Goal: Use online tool/utility

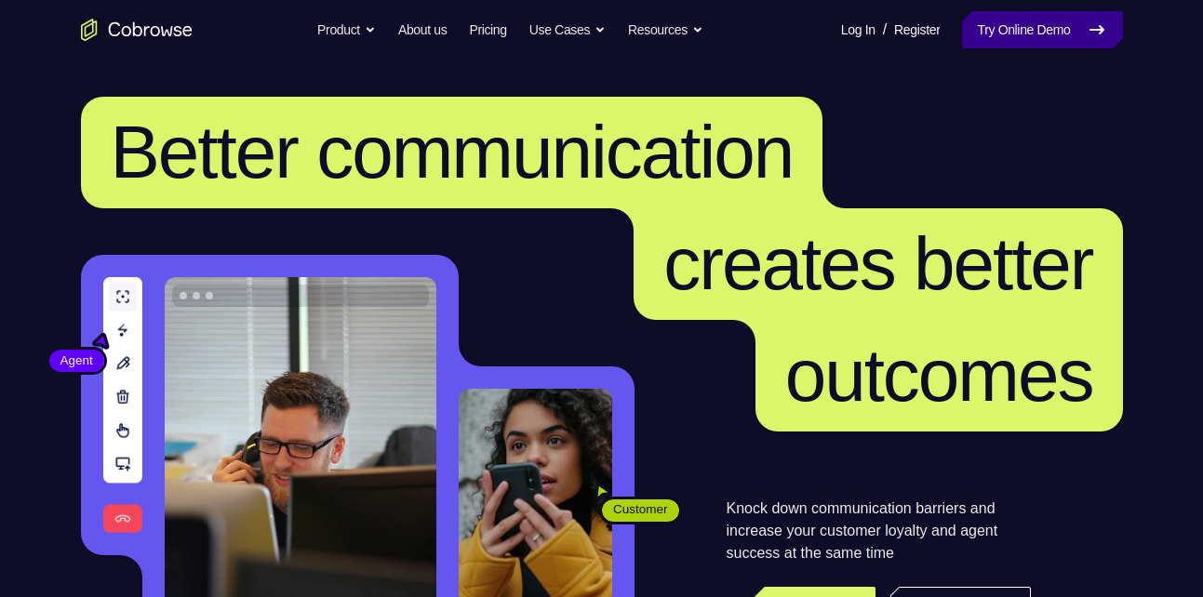
click at [1000, 23] on link "Try Online Demo" at bounding box center [1042, 29] width 160 height 37
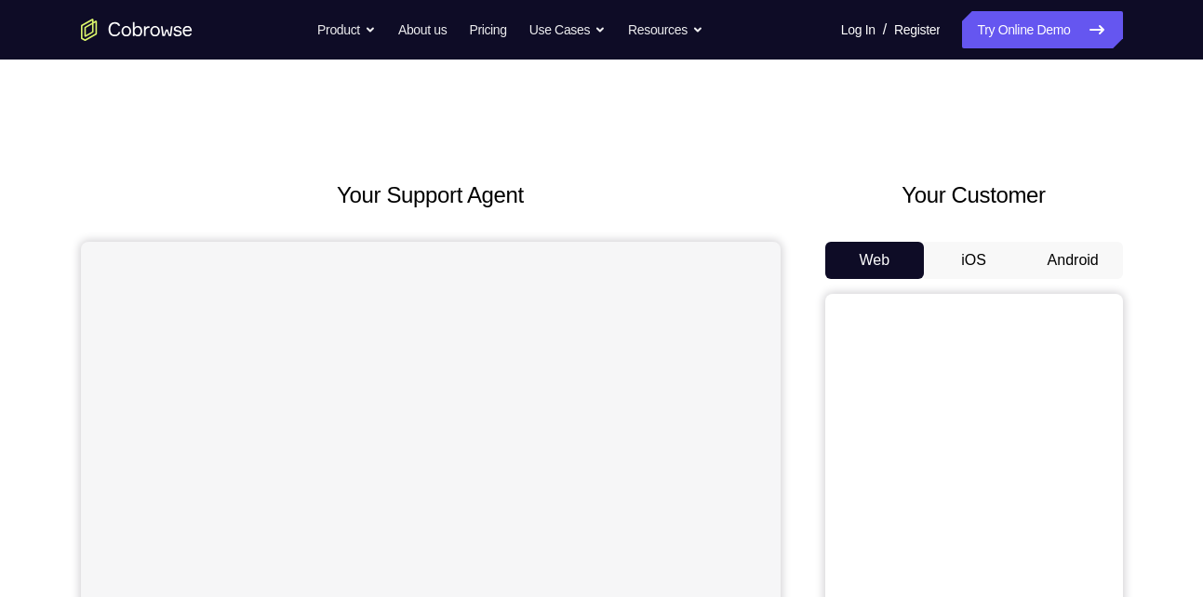
click at [1059, 257] on button "Android" at bounding box center [1074, 260] width 100 height 37
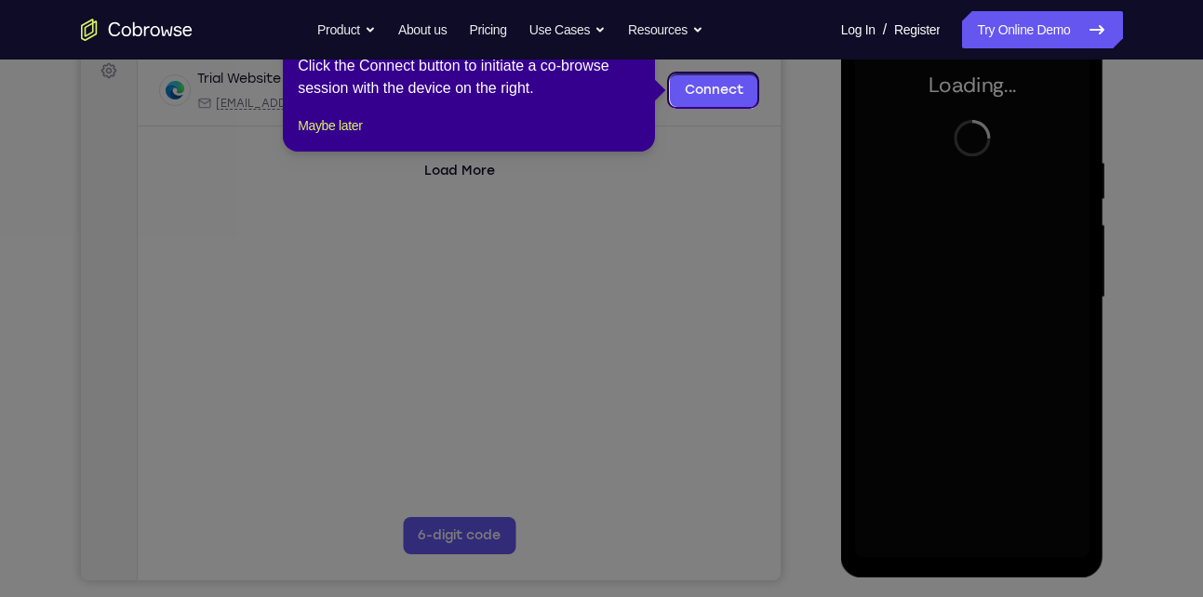
scroll to position [281, 0]
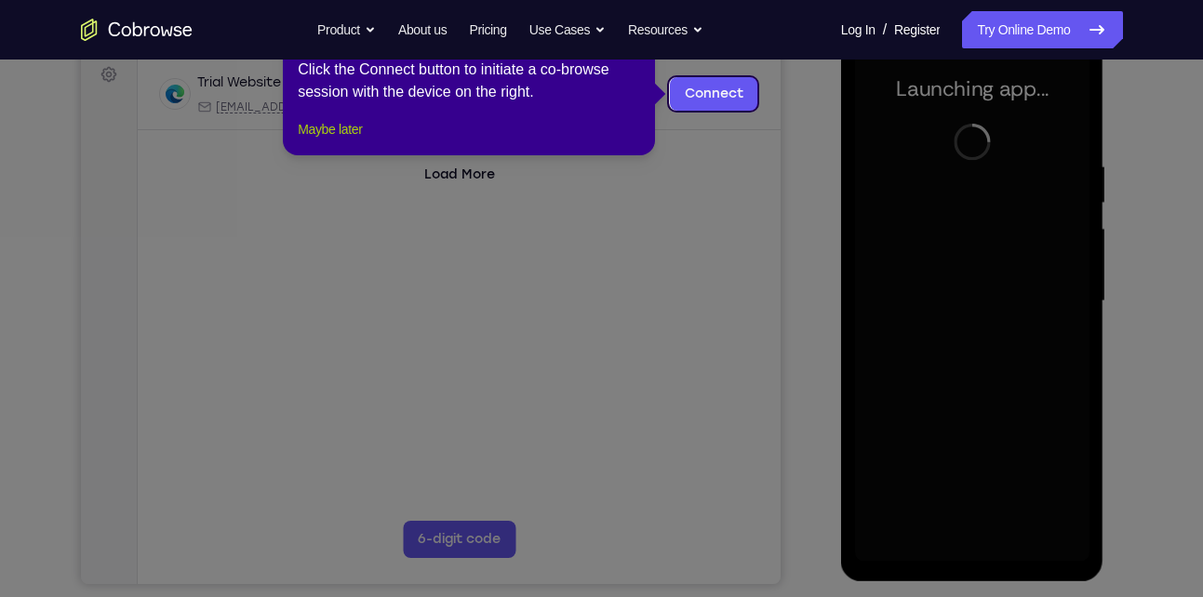
click at [316, 141] on button "Maybe later" at bounding box center [330, 129] width 64 height 22
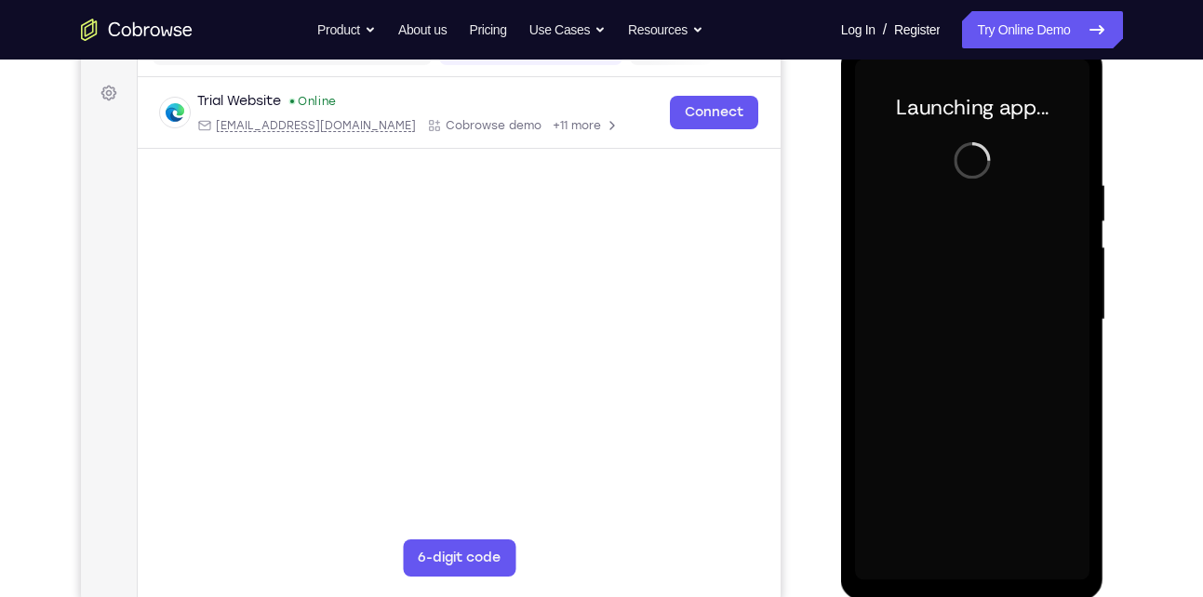
scroll to position [262, 0]
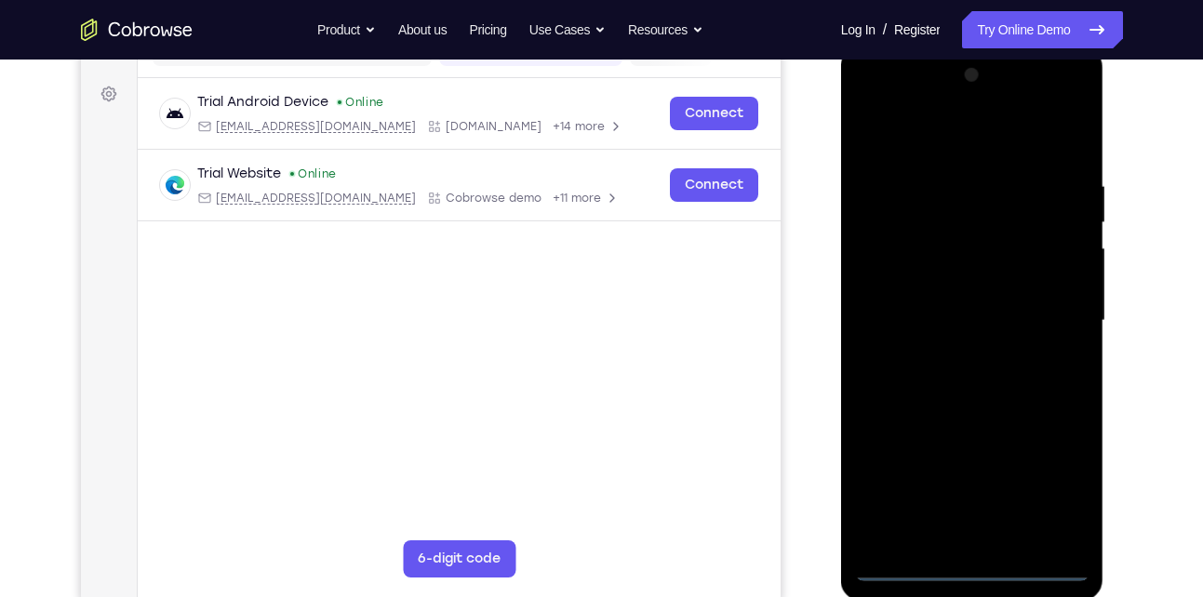
click at [977, 555] on div at bounding box center [972, 320] width 235 height 521
click at [972, 566] on div at bounding box center [972, 320] width 235 height 521
click at [1040, 486] on div at bounding box center [972, 320] width 235 height 521
click at [939, 139] on div at bounding box center [972, 320] width 235 height 521
click at [1053, 313] on div at bounding box center [972, 320] width 235 height 521
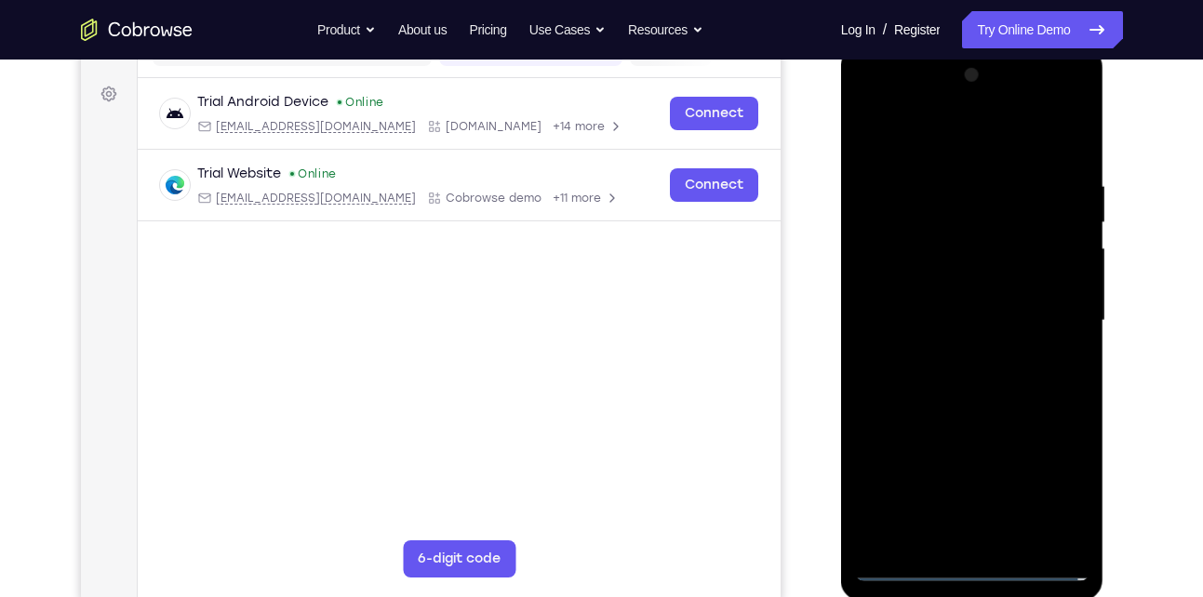
click at [946, 353] on div at bounding box center [972, 320] width 235 height 521
click at [948, 302] on div at bounding box center [972, 320] width 235 height 521
click at [937, 289] on div at bounding box center [972, 320] width 235 height 521
click at [953, 315] on div at bounding box center [972, 320] width 235 height 521
click at [1019, 377] on div at bounding box center [972, 320] width 235 height 521
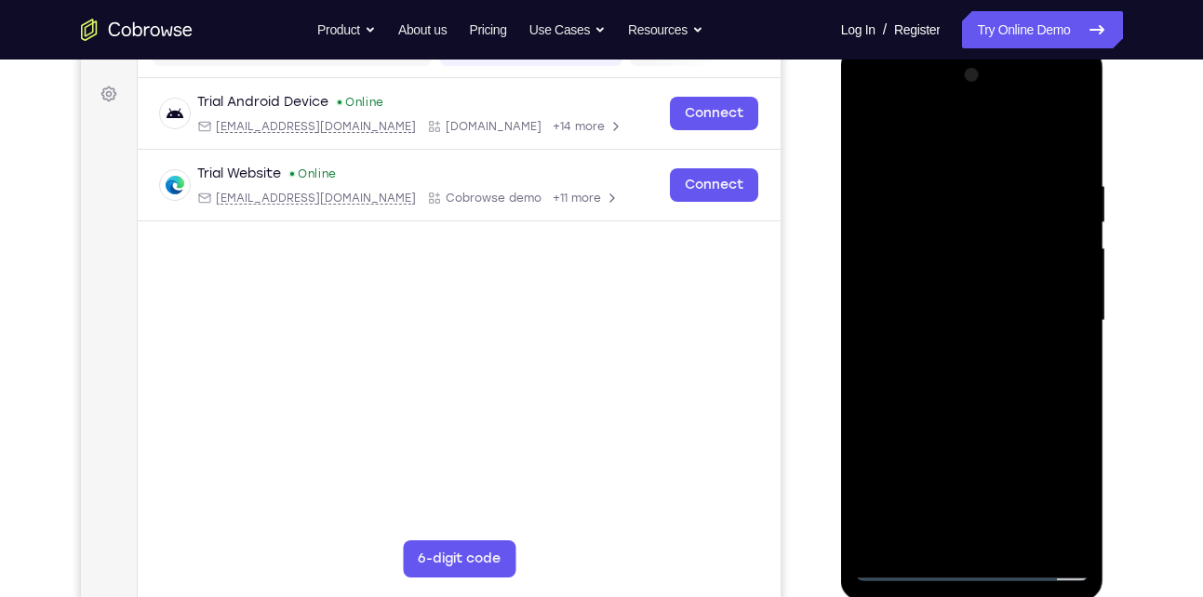
click at [1019, 377] on div at bounding box center [972, 320] width 235 height 521
drag, startPoint x: 927, startPoint y: 136, endPoint x: 1775, endPoint y: 61, distance: 851.1
click at [933, 47] on html "Online web based iOS Simulators and Android Emulators. Run iPhone, iPad, Mobile…" at bounding box center [973, 326] width 265 height 558
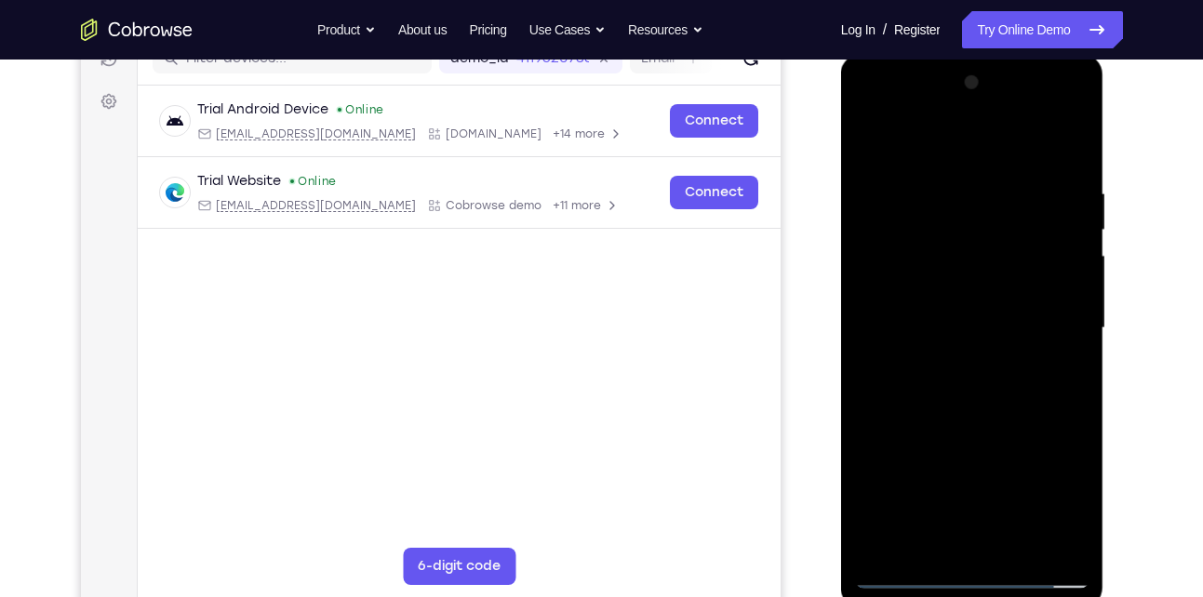
scroll to position [258, 0]
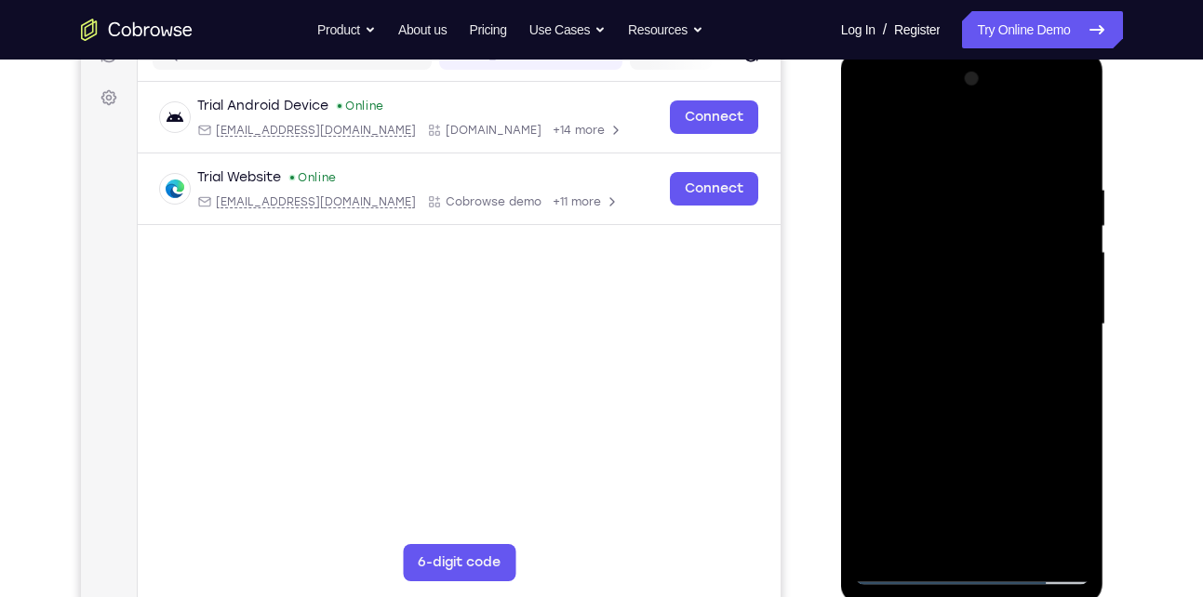
click at [1074, 157] on div at bounding box center [972, 324] width 235 height 521
click at [933, 542] on div at bounding box center [972, 324] width 235 height 521
click at [953, 133] on div at bounding box center [972, 324] width 235 height 521
click at [972, 237] on div at bounding box center [972, 324] width 235 height 521
click at [912, 450] on div at bounding box center [972, 324] width 235 height 521
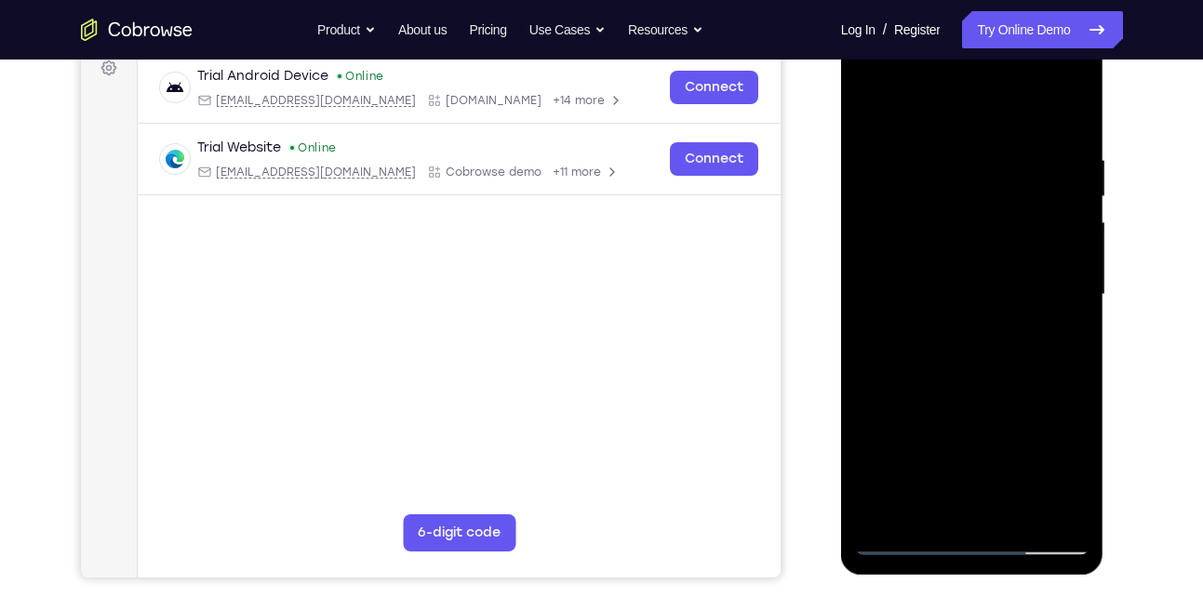
scroll to position [281, 0]
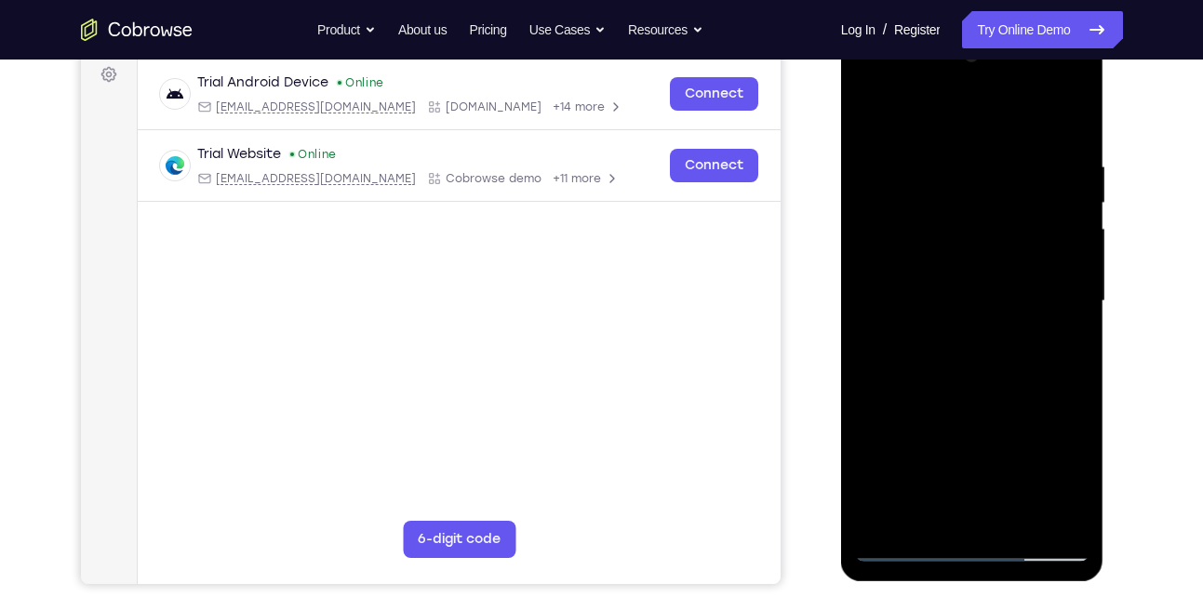
drag, startPoint x: 989, startPoint y: 266, endPoint x: 993, endPoint y: 217, distance: 49.5
click at [993, 217] on div at bounding box center [972, 301] width 235 height 521
click at [867, 420] on div at bounding box center [972, 301] width 235 height 521
drag, startPoint x: 996, startPoint y: 330, endPoint x: 875, endPoint y: 341, distance: 121.4
click at [875, 341] on div at bounding box center [972, 301] width 235 height 521
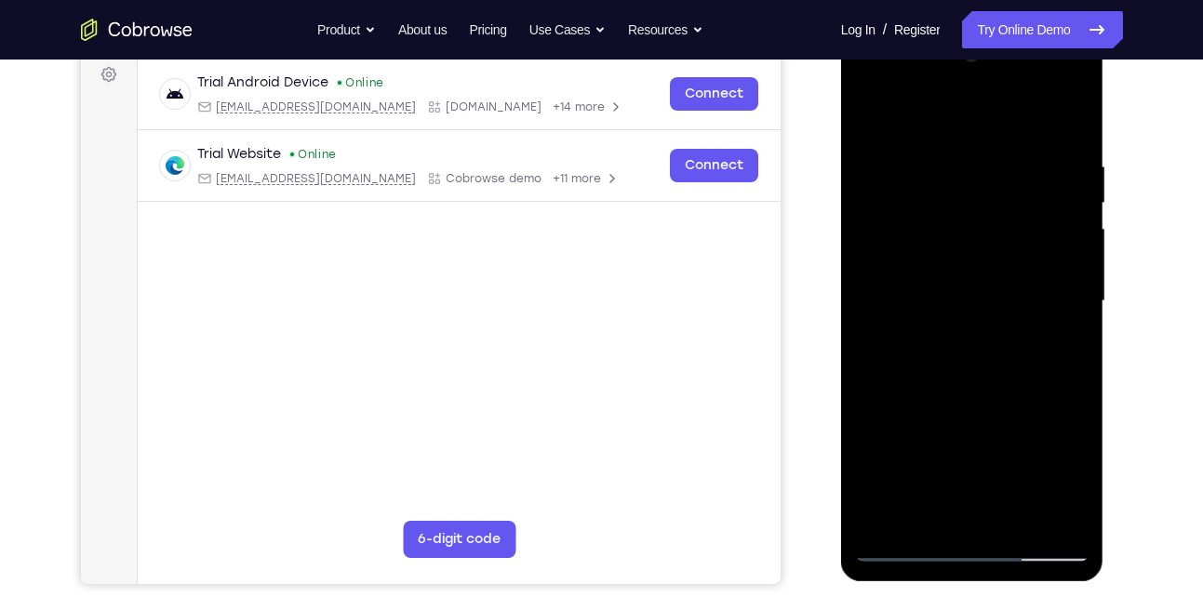
click at [1076, 247] on div at bounding box center [972, 301] width 235 height 521
drag, startPoint x: 1030, startPoint y: 224, endPoint x: 1033, endPoint y: 300, distance: 75.4
click at [1033, 300] on div at bounding box center [972, 301] width 235 height 521
click at [1075, 313] on div at bounding box center [972, 301] width 235 height 521
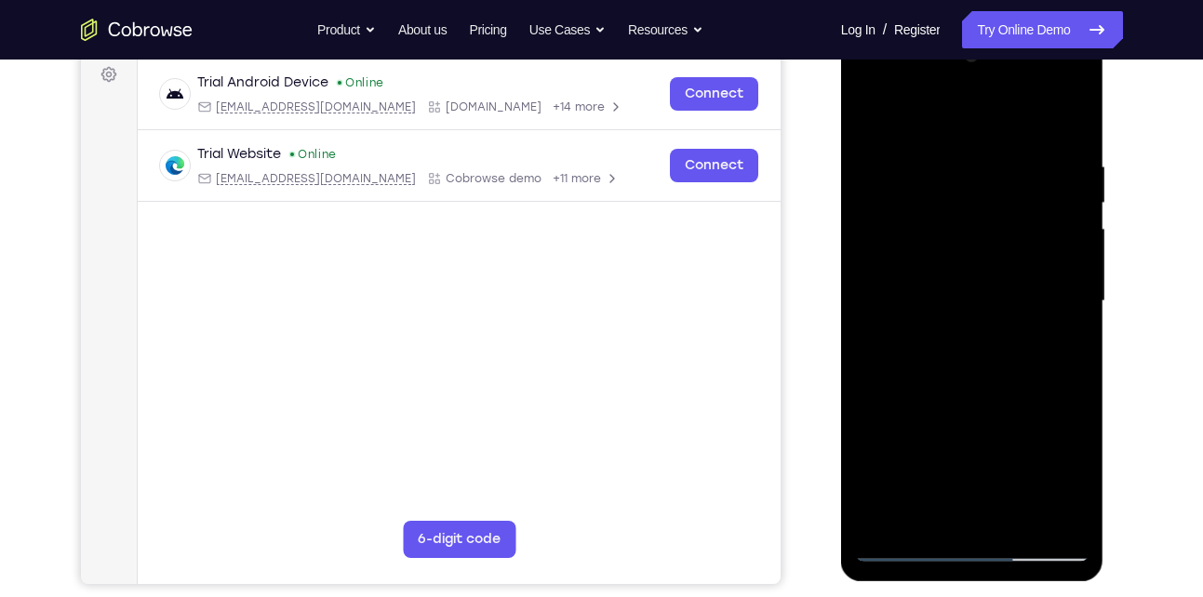
click at [1076, 312] on div at bounding box center [972, 301] width 235 height 521
click at [1066, 315] on div at bounding box center [972, 301] width 235 height 521
drag, startPoint x: 968, startPoint y: 356, endPoint x: 958, endPoint y: 261, distance: 96.4
click at [958, 261] on div at bounding box center [972, 301] width 235 height 521
click at [1074, 220] on div at bounding box center [972, 301] width 235 height 521
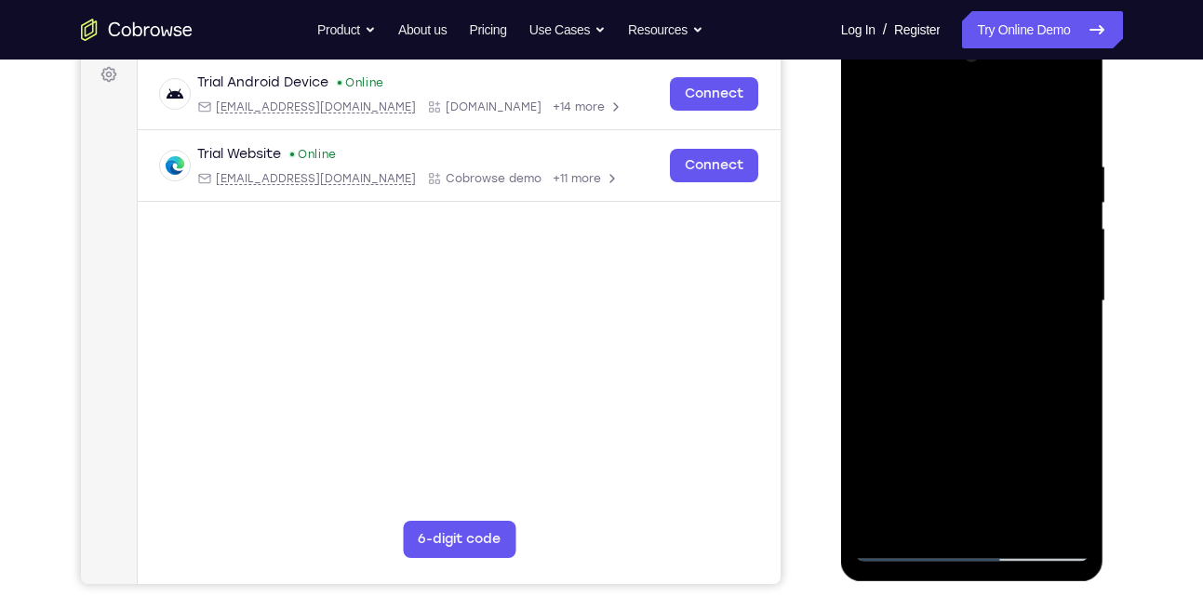
click at [1076, 220] on div at bounding box center [972, 301] width 235 height 521
click at [1074, 221] on div at bounding box center [972, 301] width 235 height 521
drag, startPoint x: 997, startPoint y: 195, endPoint x: 1008, endPoint y: 282, distance: 88.2
click at [1008, 282] on div at bounding box center [972, 301] width 235 height 521
click at [868, 309] on div at bounding box center [972, 301] width 235 height 521
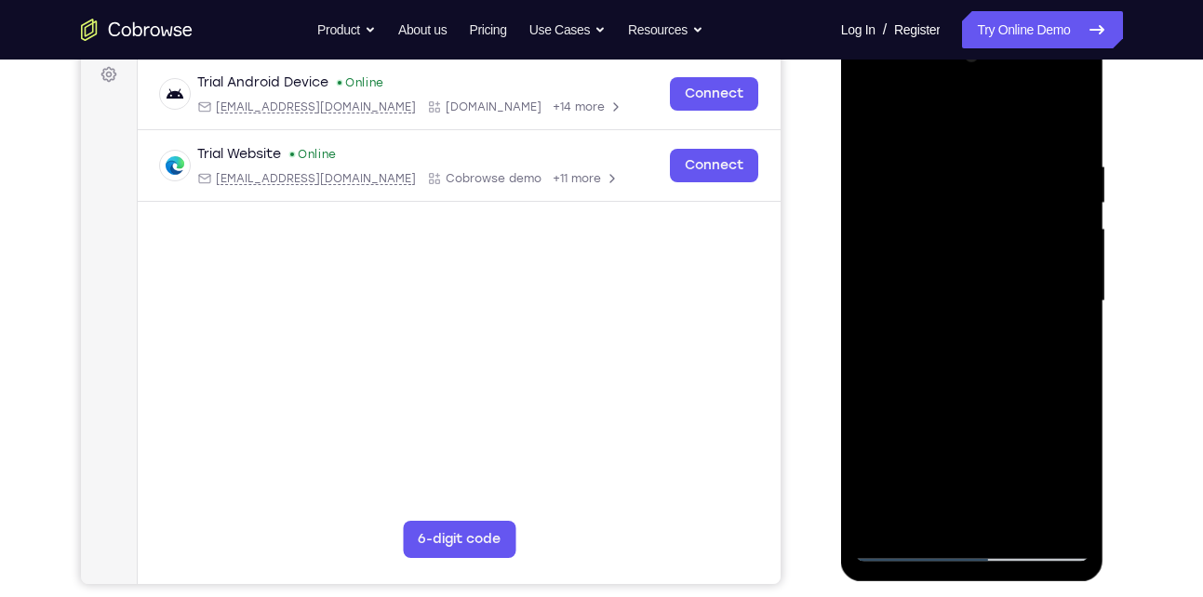
click at [868, 105] on div at bounding box center [972, 301] width 235 height 521
click at [955, 434] on div at bounding box center [972, 301] width 235 height 521
click at [869, 456] on div at bounding box center [972, 301] width 235 height 521
click at [869, 112] on div at bounding box center [972, 301] width 235 height 521
click at [963, 411] on div at bounding box center [972, 301] width 235 height 521
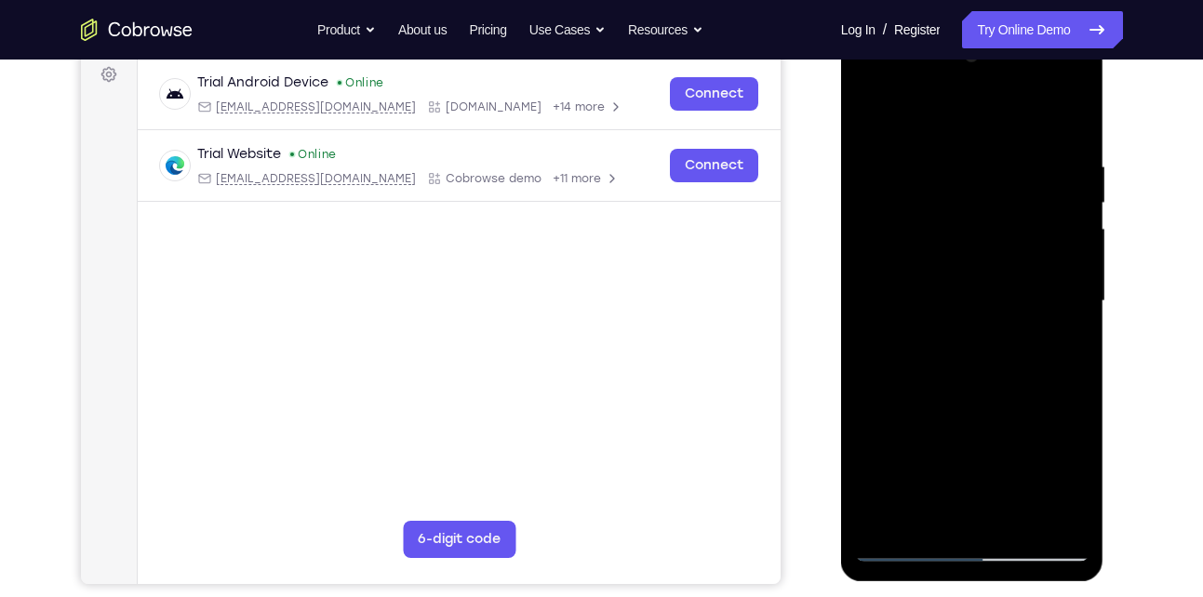
click at [1074, 294] on div at bounding box center [972, 301] width 235 height 521
click at [1068, 297] on div at bounding box center [972, 301] width 235 height 521
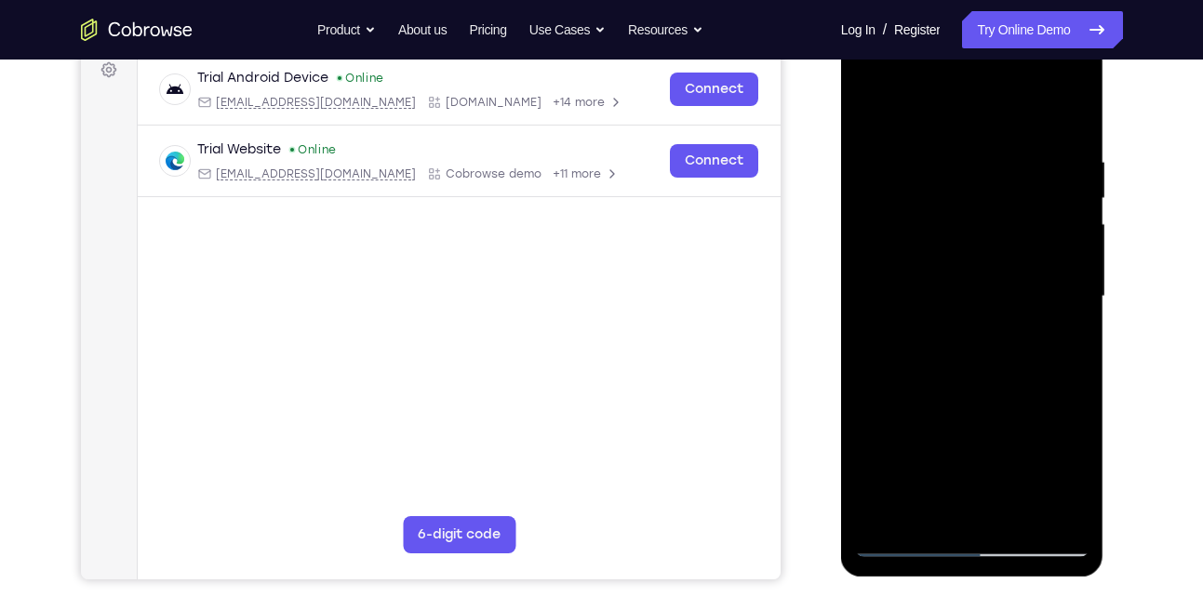
scroll to position [285, 0]
click at [1077, 289] on div at bounding box center [972, 297] width 235 height 521
click at [1077, 293] on div at bounding box center [972, 297] width 235 height 521
click at [1075, 293] on div at bounding box center [972, 297] width 235 height 521
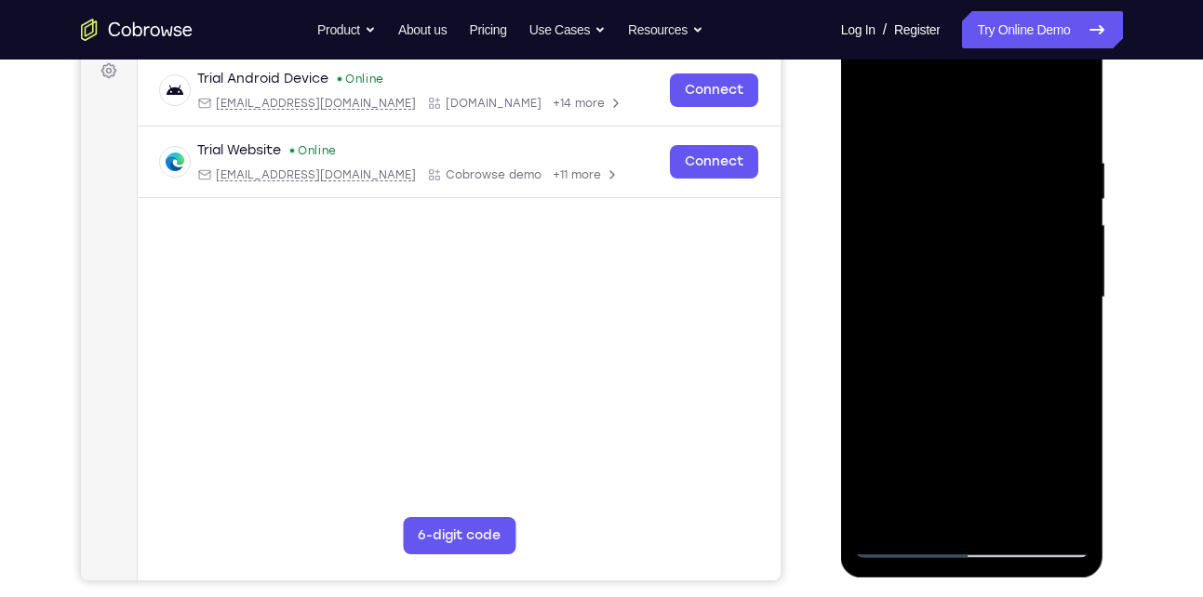
click at [866, 113] on div at bounding box center [972, 297] width 235 height 521
click at [1043, 409] on div at bounding box center [972, 297] width 235 height 521
click at [869, 454] on div at bounding box center [972, 297] width 235 height 521
click at [1075, 289] on div at bounding box center [972, 297] width 235 height 521
click at [1075, 290] on div at bounding box center [972, 297] width 235 height 521
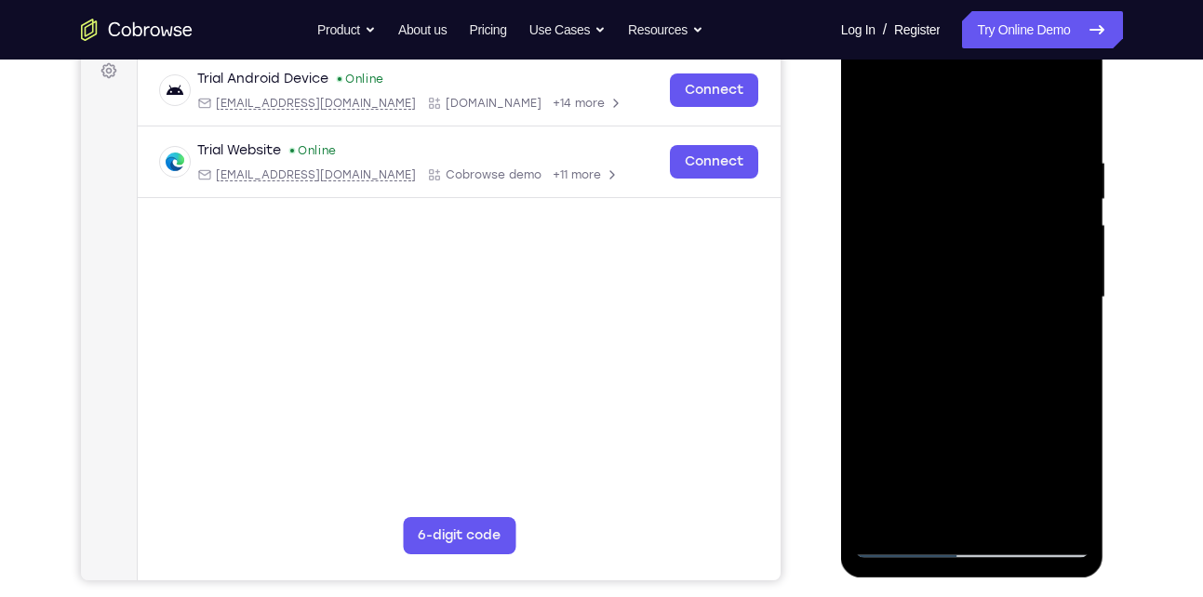
click at [1067, 293] on div at bounding box center [972, 297] width 235 height 521
click at [1081, 289] on div at bounding box center [972, 297] width 235 height 521
click at [872, 107] on div at bounding box center [972, 297] width 235 height 521
drag, startPoint x: 991, startPoint y: 435, endPoint x: 1015, endPoint y: 275, distance: 161.9
click at [1015, 275] on div at bounding box center [972, 297] width 235 height 521
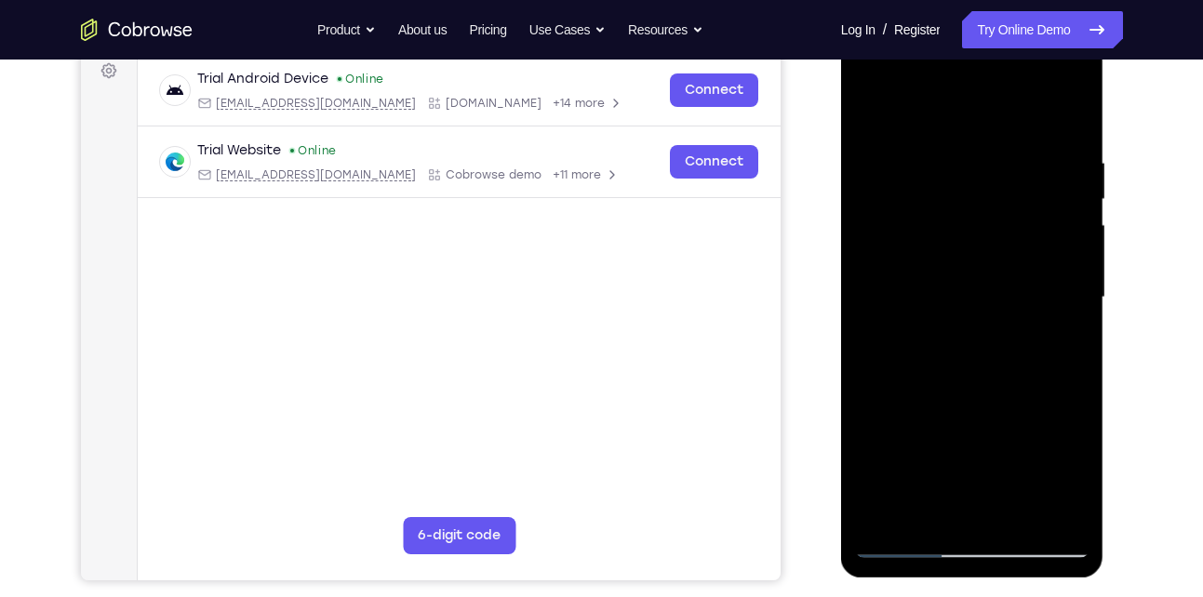
click at [874, 463] on div at bounding box center [972, 297] width 235 height 521
click at [1074, 201] on div at bounding box center [972, 297] width 235 height 521
click at [869, 107] on div at bounding box center [972, 297] width 235 height 521
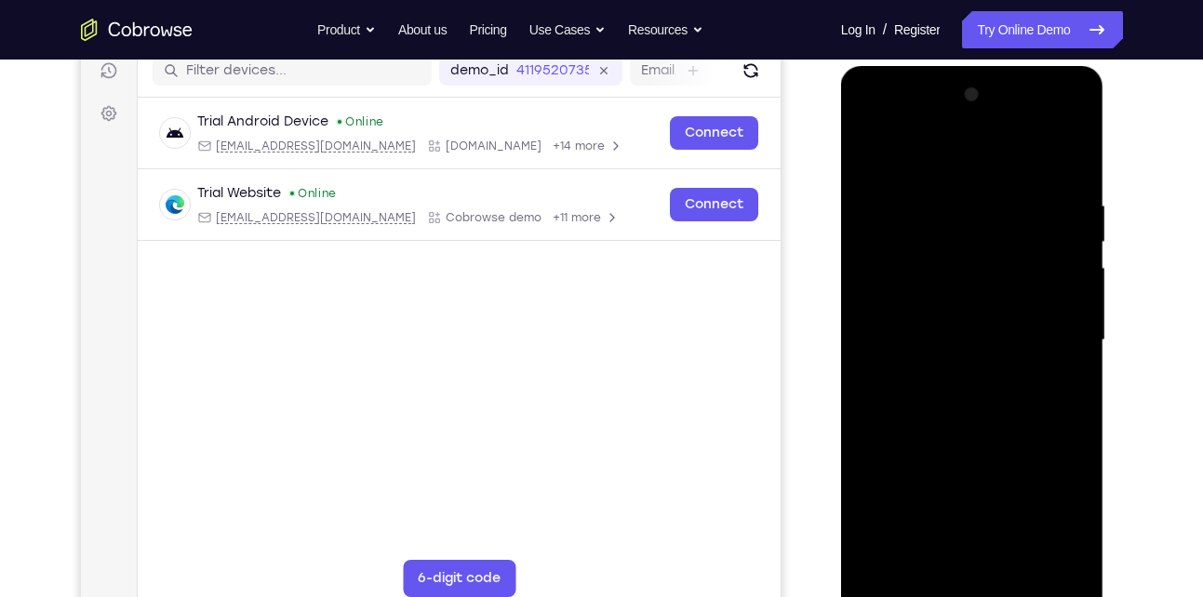
scroll to position [240, 0]
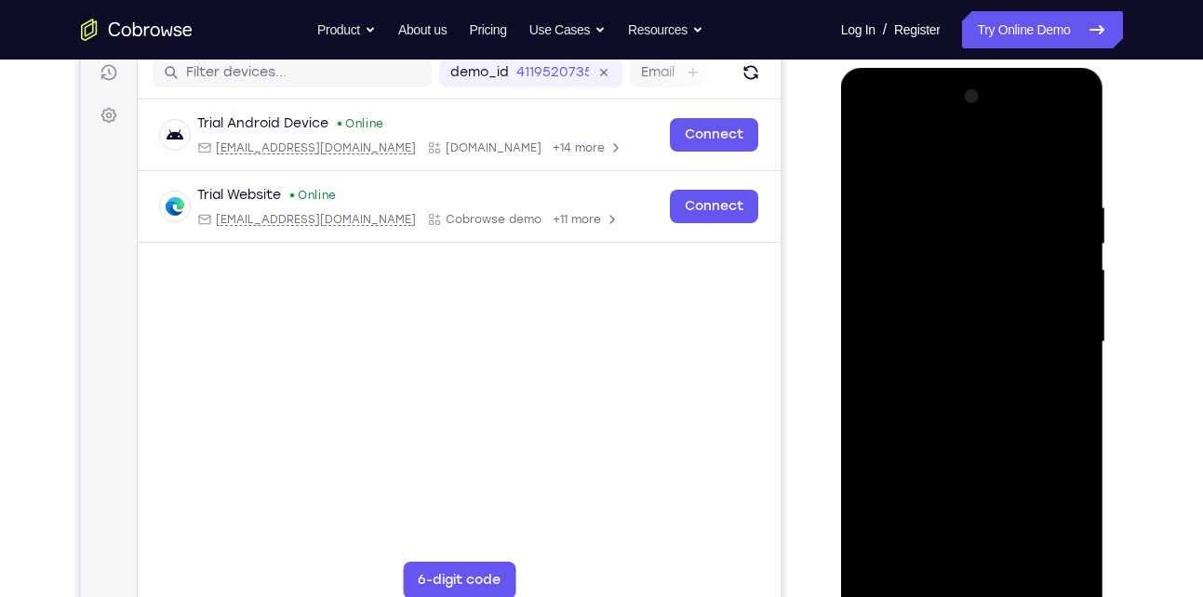
click at [869, 148] on div at bounding box center [972, 342] width 235 height 521
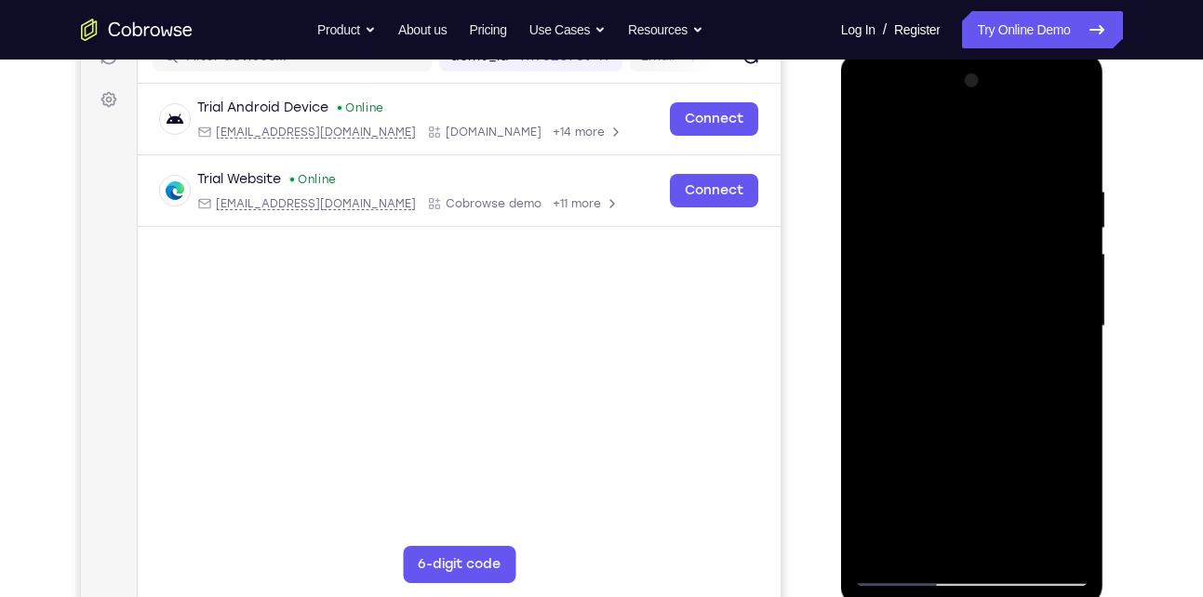
scroll to position [258, 0]
click at [909, 578] on div at bounding box center [972, 324] width 235 height 521
click at [885, 540] on div at bounding box center [972, 324] width 235 height 521
click at [1022, 541] on div at bounding box center [972, 324] width 235 height 521
click at [979, 418] on div at bounding box center [972, 324] width 235 height 521
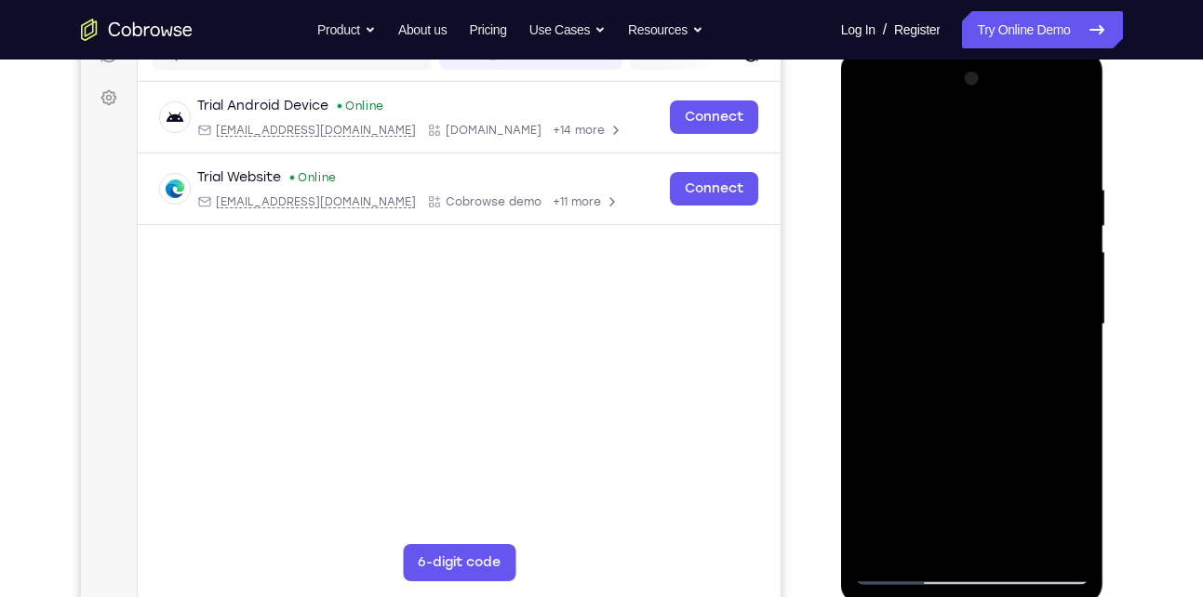
click at [912, 569] on div at bounding box center [972, 324] width 235 height 521
drag, startPoint x: 948, startPoint y: 449, endPoint x: 945, endPoint y: 327, distance: 122.0
drag, startPoint x: 945, startPoint y: 327, endPoint x: 1000, endPoint y: 386, distance: 81.6
click at [1000, 386] on div at bounding box center [972, 324] width 235 height 521
drag, startPoint x: 1000, startPoint y: 386, endPoint x: 999, endPoint y: 277, distance: 108.9
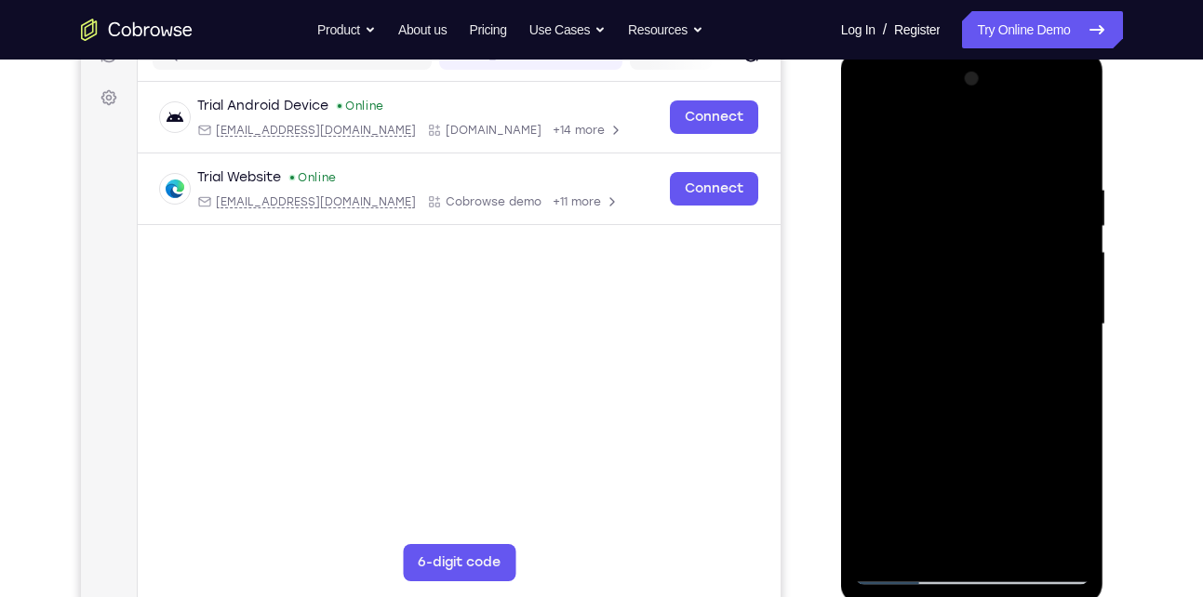
drag, startPoint x: 999, startPoint y: 277, endPoint x: 1037, endPoint y: 319, distance: 56.7
click at [1037, 319] on div at bounding box center [972, 324] width 235 height 521
drag, startPoint x: 1002, startPoint y: 297, endPoint x: 1022, endPoint y: 409, distance: 114.3
click at [1022, 409] on div at bounding box center [972, 324] width 235 height 521
drag, startPoint x: 1022, startPoint y: 409, endPoint x: 1010, endPoint y: 284, distance: 126.2
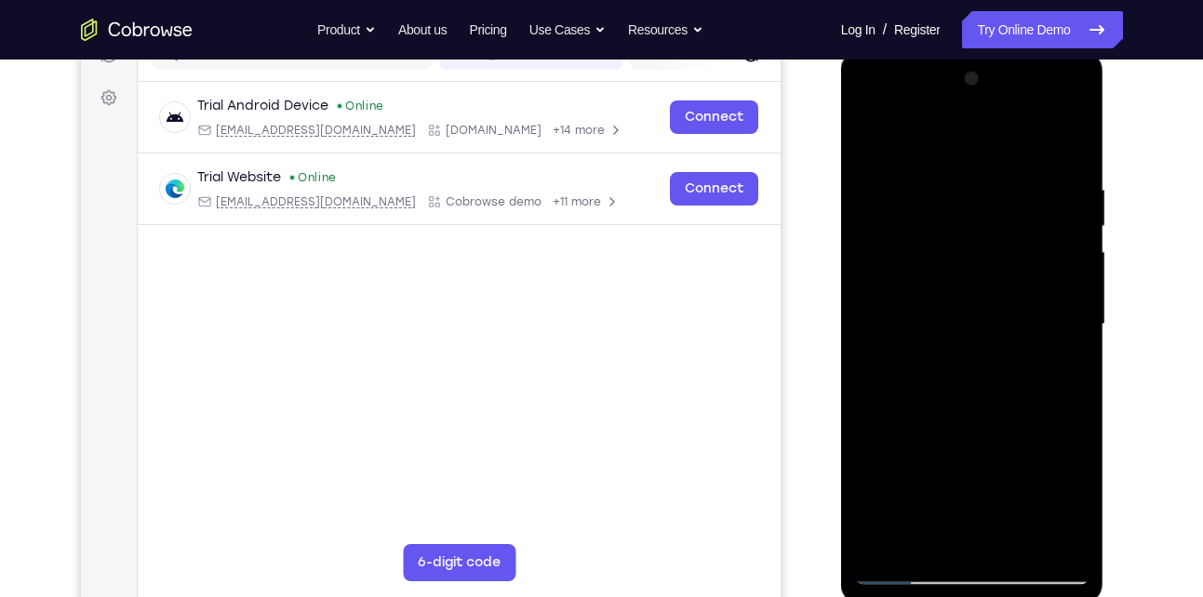
drag, startPoint x: 1010, startPoint y: 284, endPoint x: 1038, endPoint y: 270, distance: 31.2
click at [1038, 270] on div at bounding box center [972, 324] width 235 height 521
click at [1075, 135] on div at bounding box center [972, 324] width 235 height 521
click at [903, 171] on div at bounding box center [972, 324] width 235 height 521
click at [871, 138] on div at bounding box center [972, 324] width 235 height 521
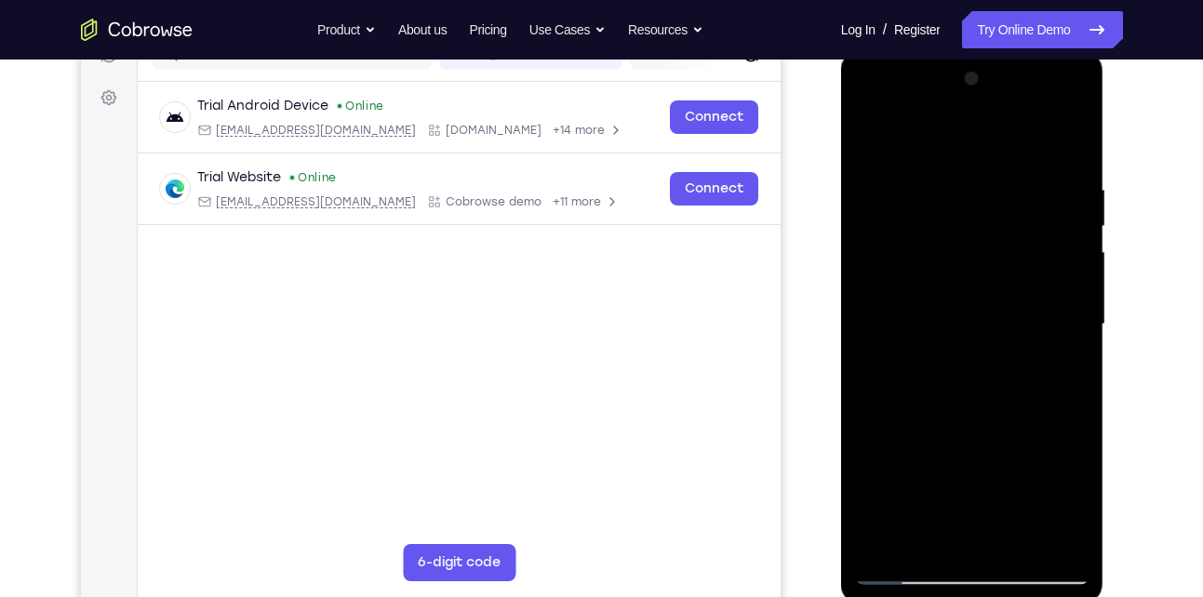
click at [871, 136] on div at bounding box center [972, 324] width 235 height 521
drag, startPoint x: 933, startPoint y: 181, endPoint x: 951, endPoint y: 283, distance: 103.0
click at [951, 283] on div at bounding box center [972, 324] width 235 height 521
click at [942, 185] on div at bounding box center [972, 324] width 235 height 521
click at [1072, 535] on div at bounding box center [972, 324] width 235 height 521
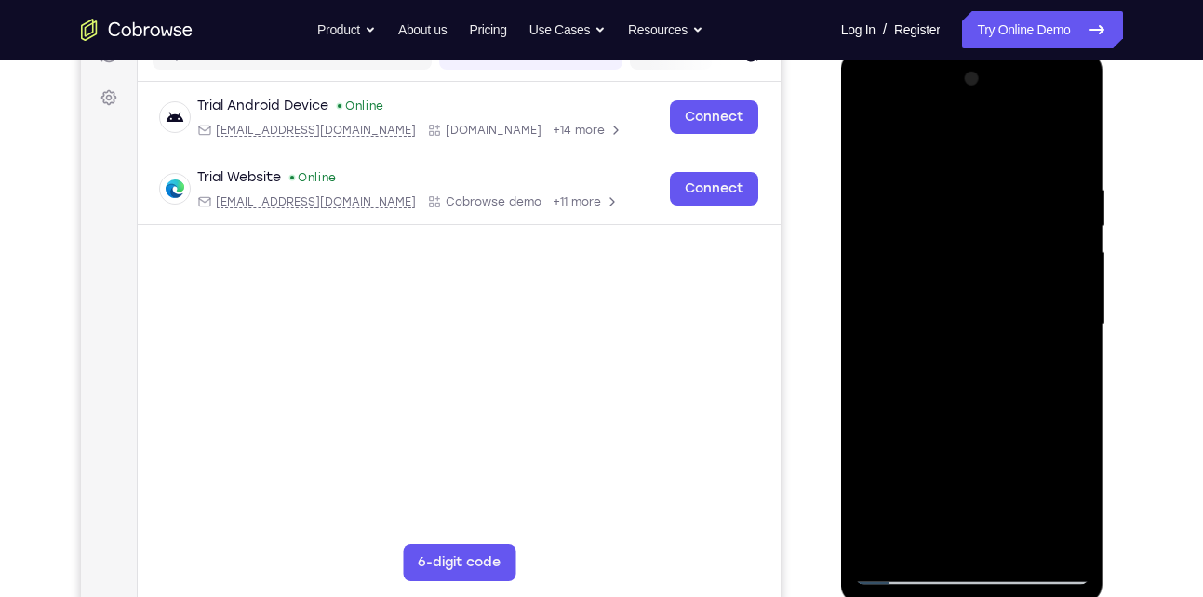
click at [1074, 376] on div at bounding box center [972, 324] width 235 height 521
click at [1071, 536] on div at bounding box center [972, 324] width 235 height 521
click at [1068, 149] on div at bounding box center [972, 324] width 235 height 521
click at [953, 189] on div at bounding box center [972, 324] width 235 height 521
click at [1059, 209] on div at bounding box center [972, 324] width 235 height 521
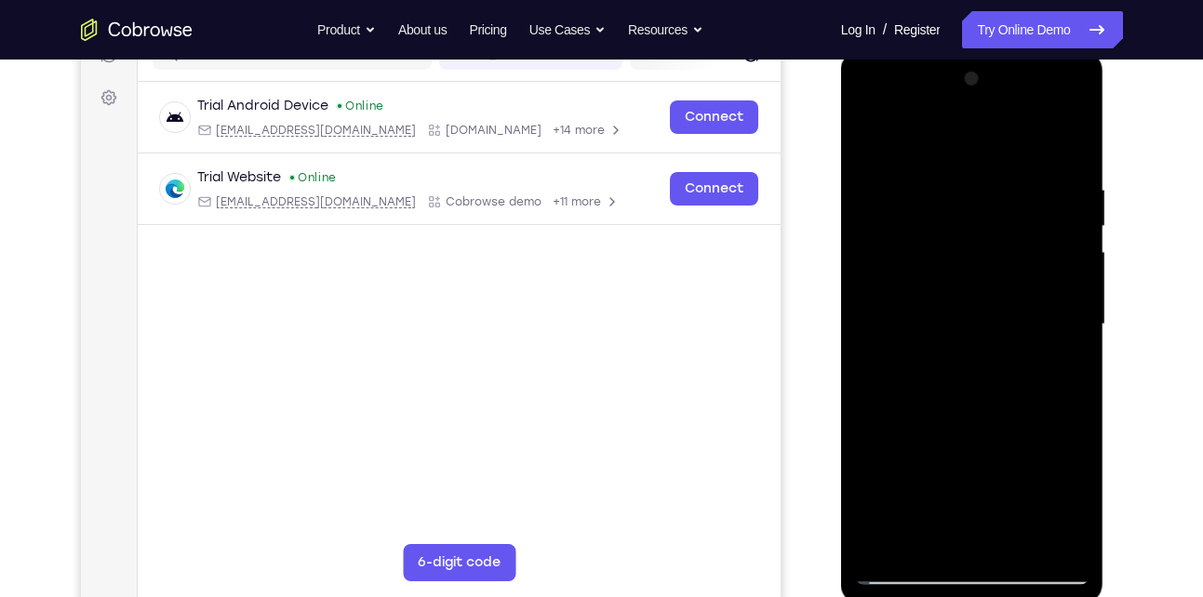
click at [1069, 217] on div at bounding box center [972, 324] width 235 height 521
click at [1068, 228] on div at bounding box center [972, 324] width 235 height 521
click at [1071, 530] on div at bounding box center [972, 324] width 235 height 521
click at [1013, 366] on div at bounding box center [972, 324] width 235 height 521
drag, startPoint x: 1049, startPoint y: 364, endPoint x: 914, endPoint y: 368, distance: 135.0
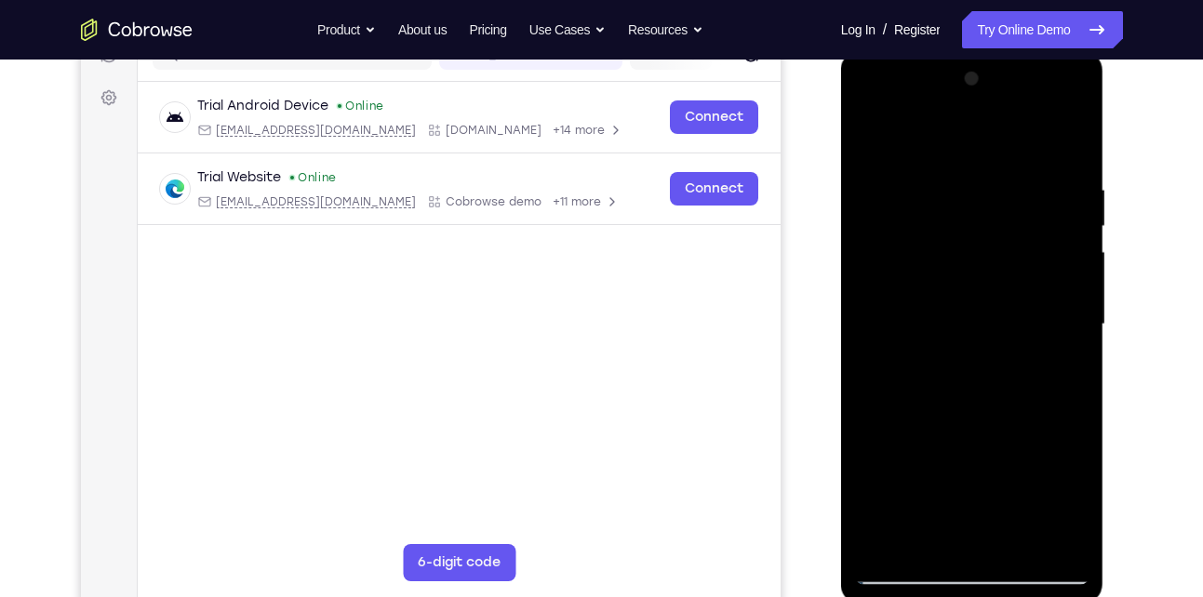
click at [914, 368] on div at bounding box center [972, 324] width 235 height 521
drag, startPoint x: 892, startPoint y: 347, endPoint x: 982, endPoint y: 326, distance: 92.8
click at [982, 326] on div at bounding box center [972, 324] width 235 height 521
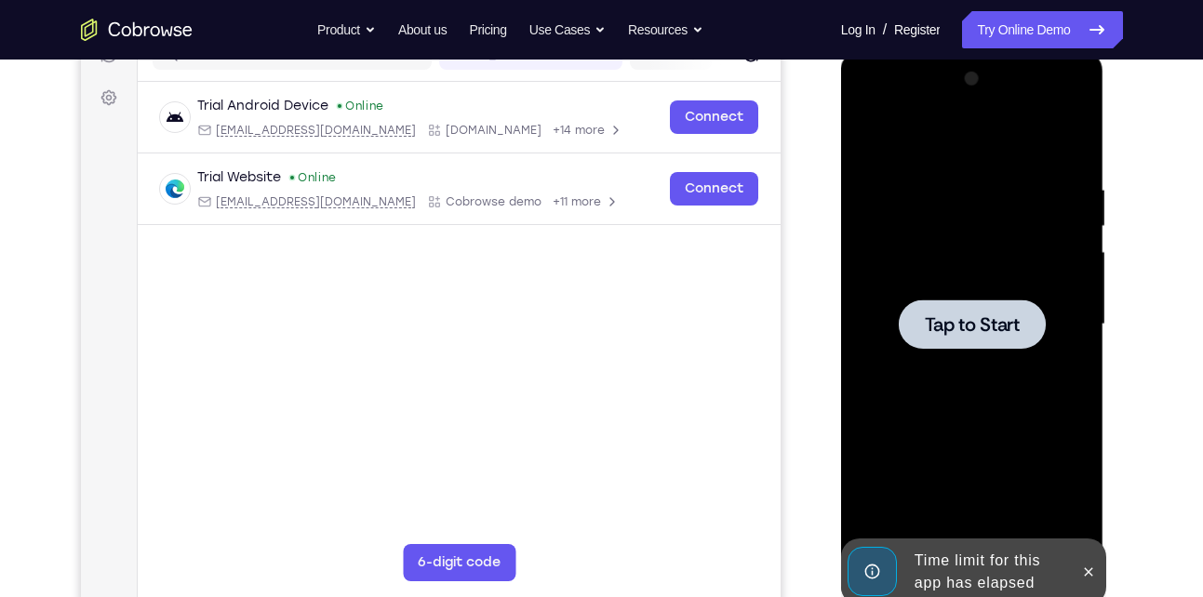
click at [984, 331] on span "Tap to Start" at bounding box center [972, 324] width 95 height 19
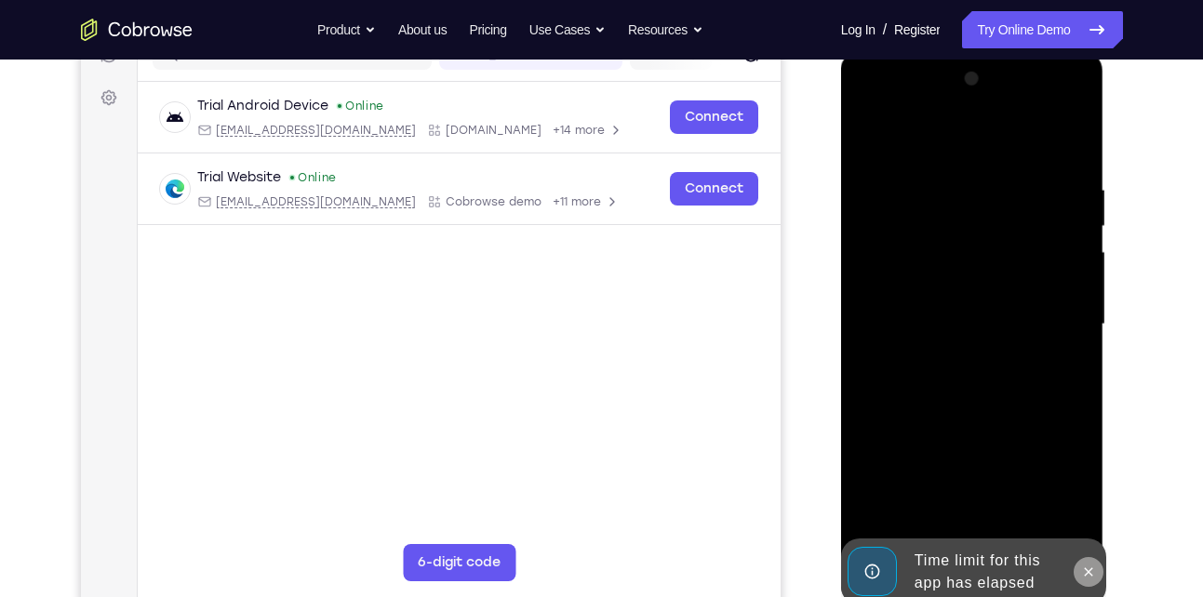
click at [1094, 571] on icon at bounding box center [1088, 572] width 15 height 15
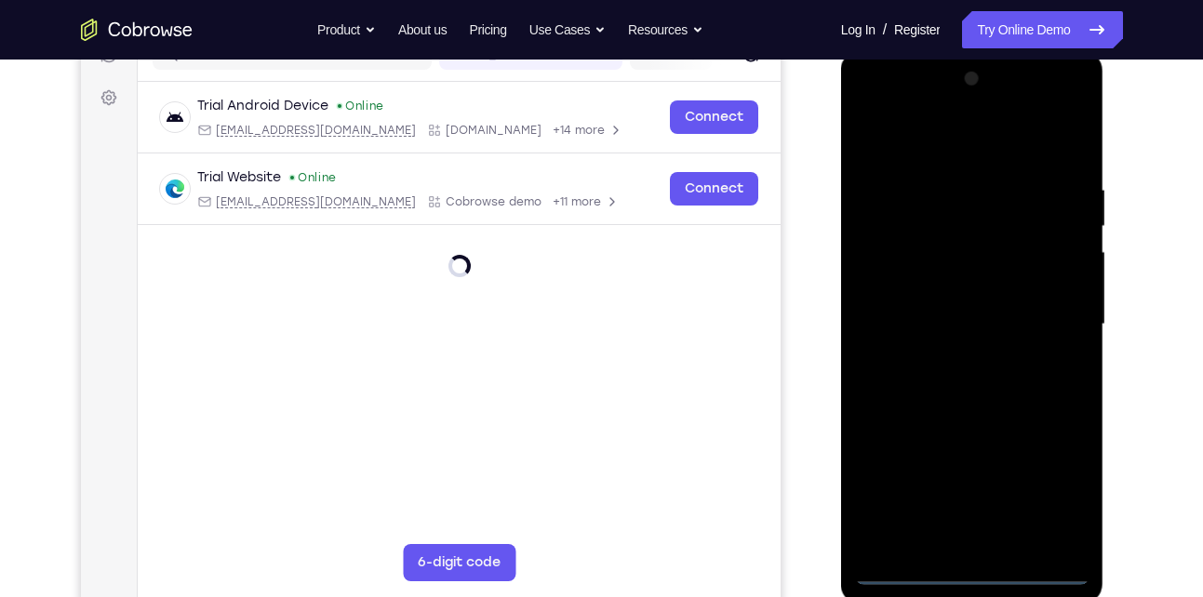
click at [980, 569] on div at bounding box center [972, 324] width 235 height 521
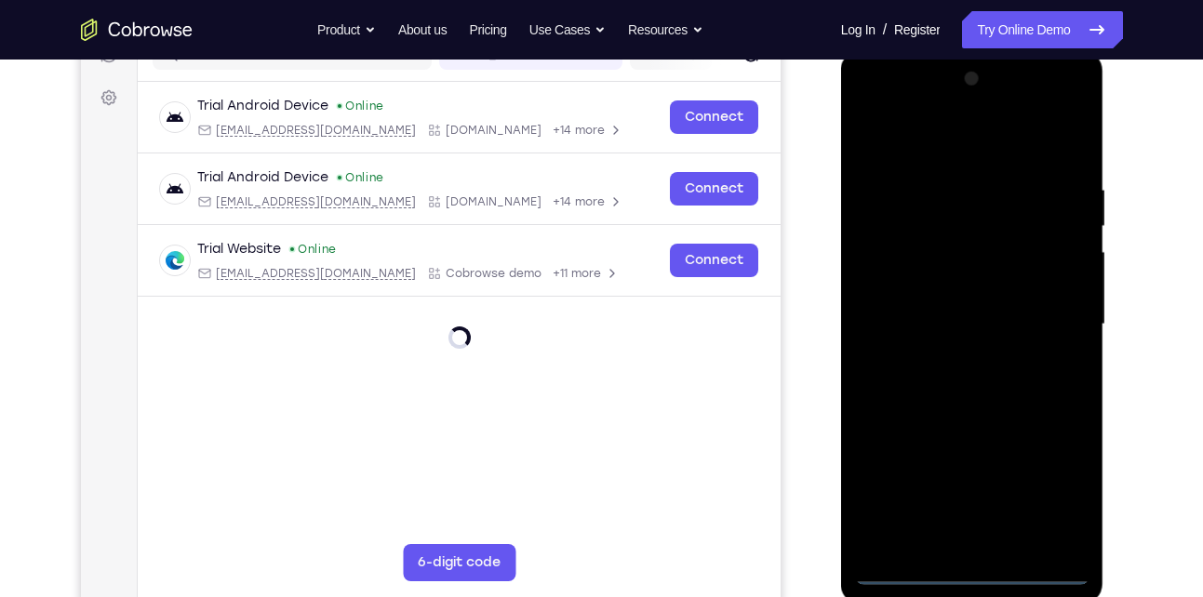
click at [1046, 499] on div at bounding box center [972, 324] width 235 height 521
click at [935, 147] on div at bounding box center [972, 324] width 235 height 521
click at [1054, 315] on div at bounding box center [972, 324] width 235 height 521
click at [951, 356] on div at bounding box center [972, 324] width 235 height 521
click at [945, 314] on div at bounding box center [972, 324] width 235 height 521
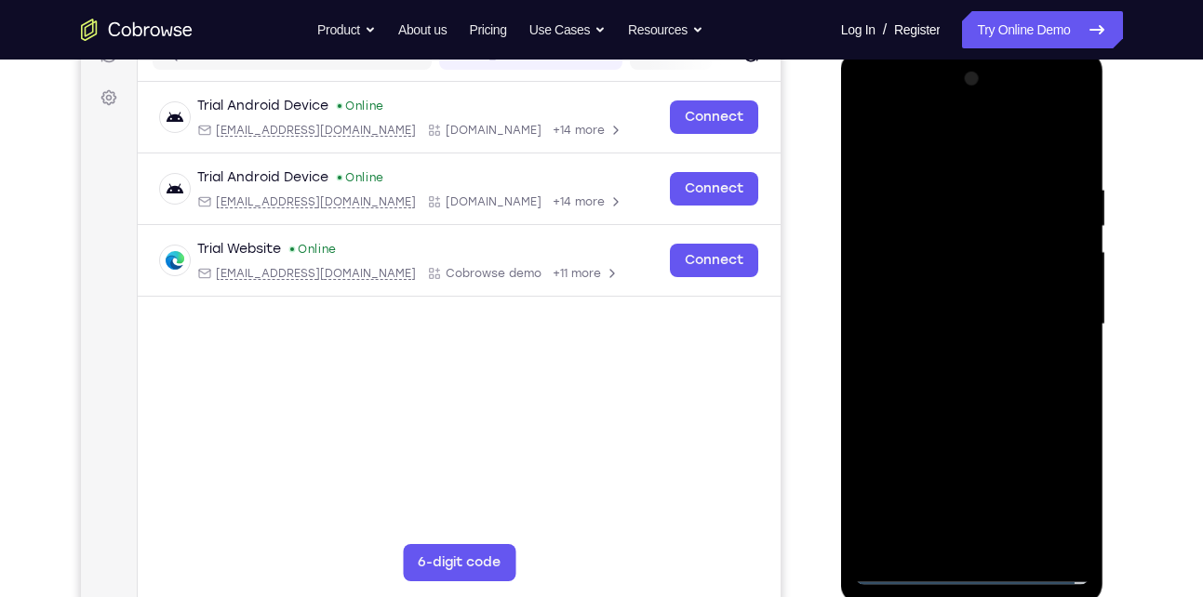
click at [946, 290] on div at bounding box center [972, 324] width 235 height 521
click at [954, 316] on div at bounding box center [972, 324] width 235 height 521
click at [1000, 396] on div at bounding box center [972, 324] width 235 height 521
drag, startPoint x: 1000, startPoint y: 396, endPoint x: 1014, endPoint y: 319, distance: 78.5
click at [1014, 319] on div at bounding box center [972, 324] width 235 height 521
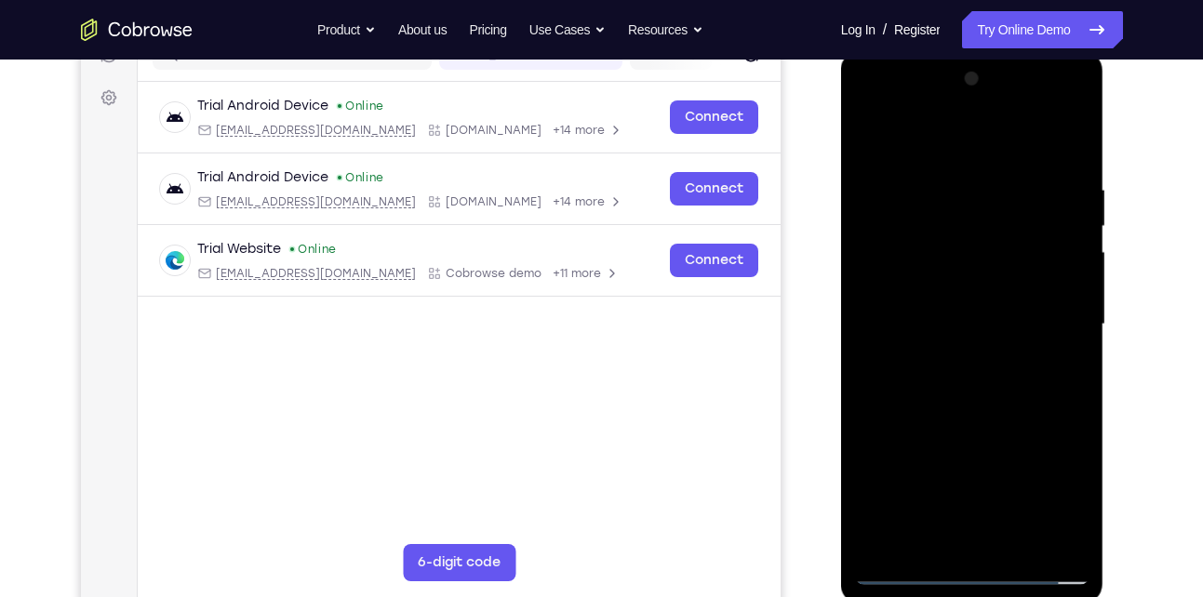
drag, startPoint x: 1000, startPoint y: 463, endPoint x: 1004, endPoint y: 329, distance: 134.1
click at [1004, 329] on div at bounding box center [972, 324] width 235 height 521
drag, startPoint x: 987, startPoint y: 278, endPoint x: 988, endPoint y: 388, distance: 109.8
click at [988, 388] on div at bounding box center [972, 324] width 235 height 521
drag, startPoint x: 995, startPoint y: 309, endPoint x: 973, endPoint y: 504, distance: 196.6
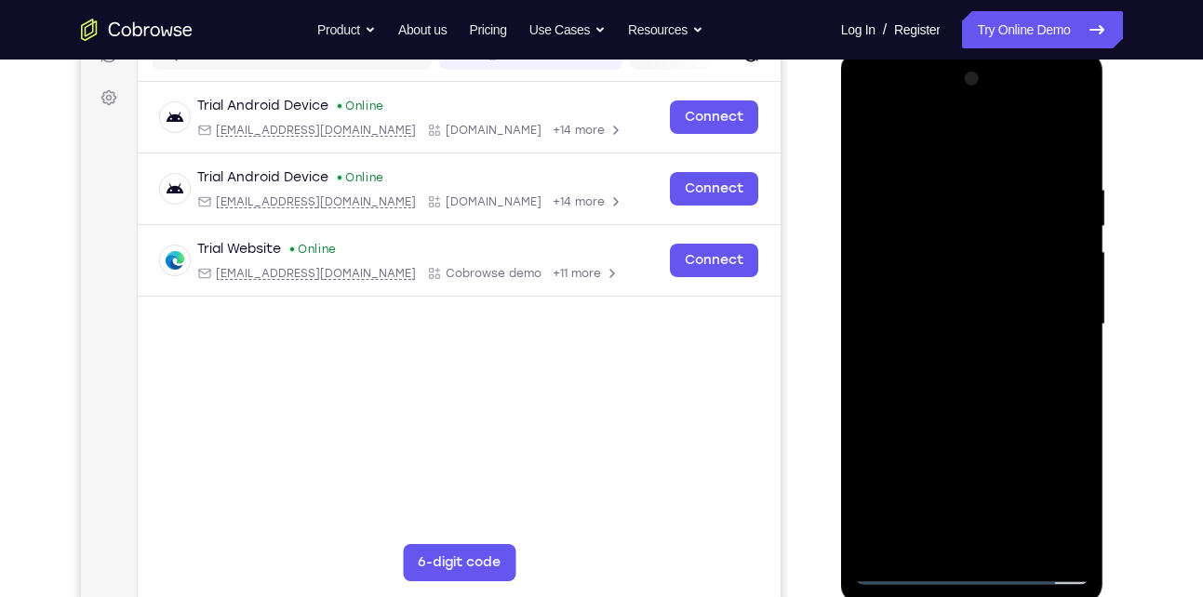
click at [973, 504] on div at bounding box center [972, 324] width 235 height 521
drag, startPoint x: 963, startPoint y: 142, endPoint x: 963, endPoint y: 39, distance: 103.3
click at [963, 50] on html "Online web based iOS Simulators and Android Emulators. Run iPhone, iPad, Mobile…" at bounding box center [973, 329] width 265 height 558
click at [939, 183] on div at bounding box center [972, 324] width 235 height 521
drag, startPoint x: 1044, startPoint y: 233, endPoint x: 933, endPoint y: 219, distance: 112.5
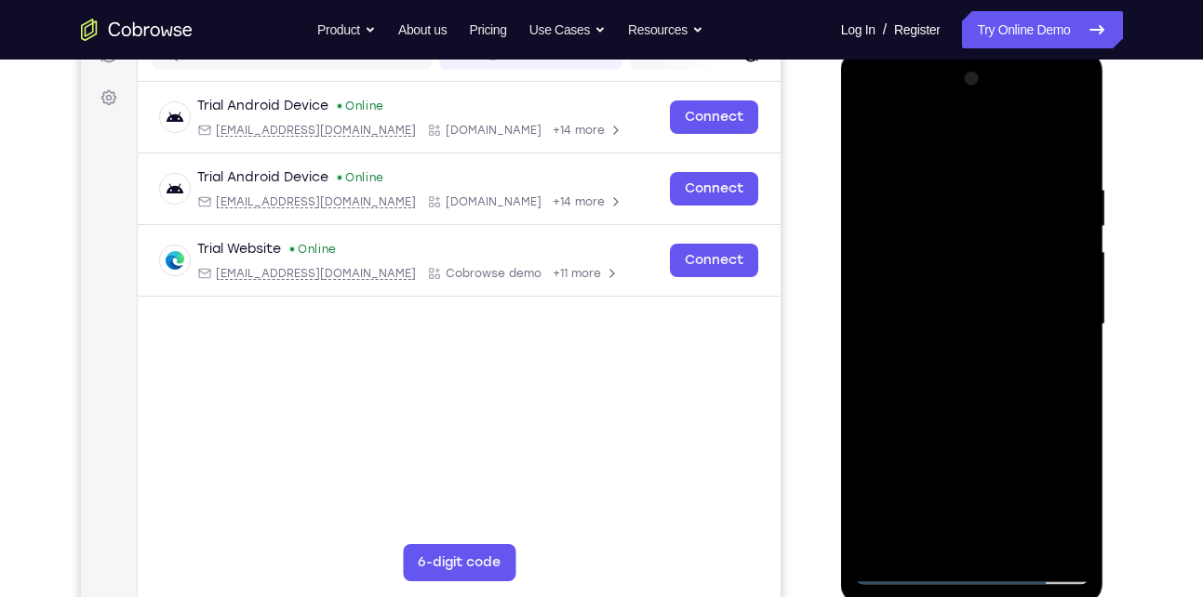
click at [933, 219] on div at bounding box center [972, 324] width 235 height 521
click at [1057, 285] on div at bounding box center [972, 324] width 235 height 521
drag, startPoint x: 889, startPoint y: 320, endPoint x: 1025, endPoint y: 309, distance: 136.3
click at [1025, 309] on div at bounding box center [972, 324] width 235 height 521
click at [1063, 539] on div at bounding box center [972, 324] width 235 height 521
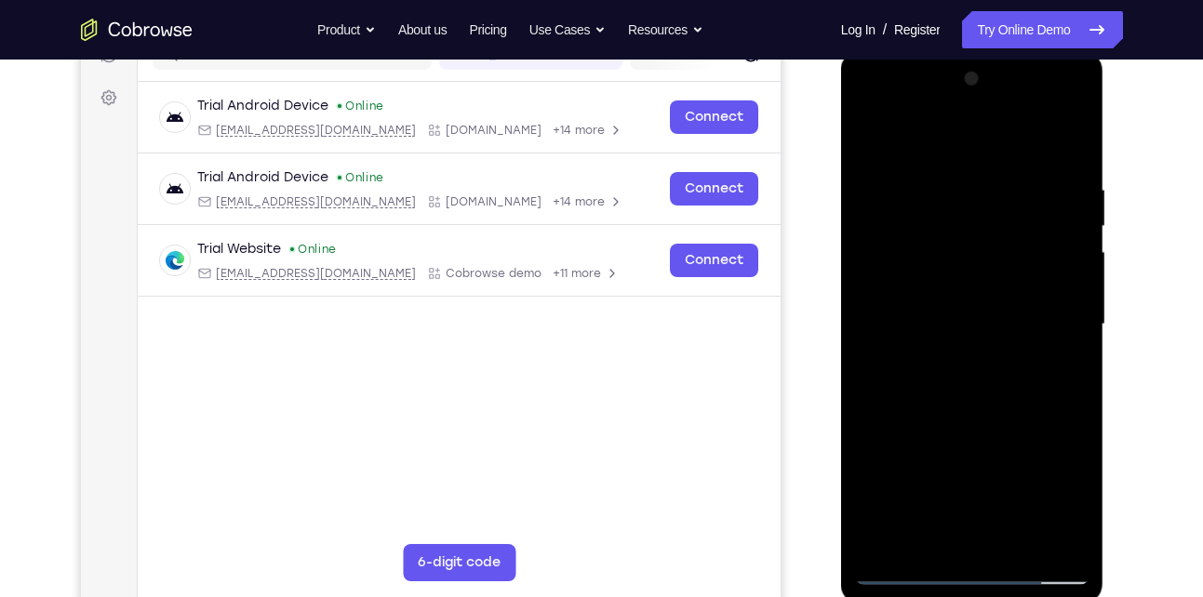
drag, startPoint x: 1078, startPoint y: 427, endPoint x: 951, endPoint y: 430, distance: 126.6
click at [951, 430] on div at bounding box center [972, 324] width 235 height 521
drag, startPoint x: 1038, startPoint y: 396, endPoint x: 936, endPoint y: 398, distance: 101.5
click at [936, 398] on div at bounding box center [972, 324] width 235 height 521
click at [1019, 390] on div at bounding box center [972, 324] width 235 height 521
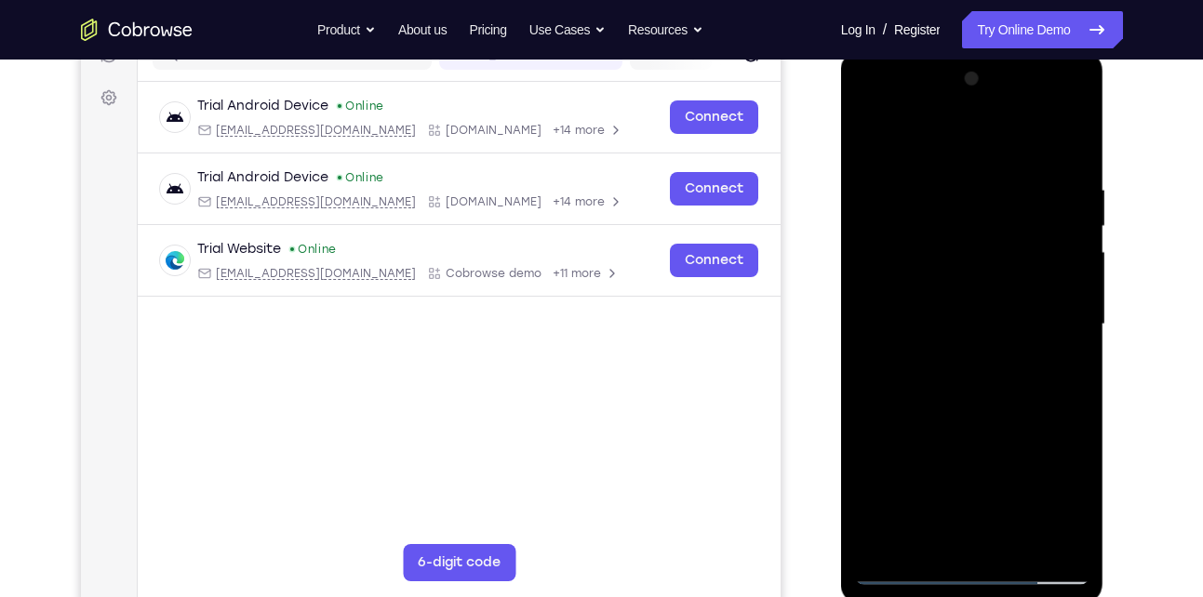
drag, startPoint x: 1050, startPoint y: 385, endPoint x: 908, endPoint y: 384, distance: 141.5
click at [908, 384] on div at bounding box center [972, 324] width 235 height 521
drag, startPoint x: 920, startPoint y: 398, endPoint x: 1014, endPoint y: 406, distance: 94.3
click at [1014, 406] on div at bounding box center [972, 324] width 235 height 521
click at [1061, 420] on div at bounding box center [972, 324] width 235 height 521
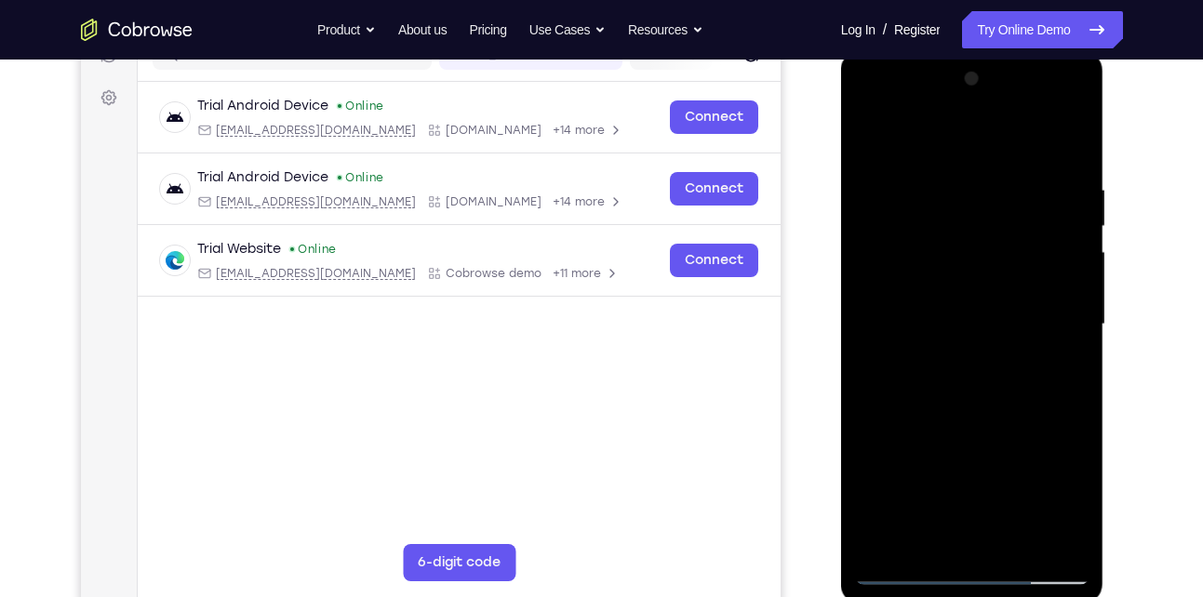
click at [868, 398] on div at bounding box center [972, 324] width 235 height 521
click at [980, 539] on div at bounding box center [972, 324] width 235 height 521
click at [905, 571] on div at bounding box center [972, 324] width 235 height 521
click at [976, 532] on div at bounding box center [972, 324] width 235 height 521
click at [922, 536] on div at bounding box center [972, 324] width 235 height 521
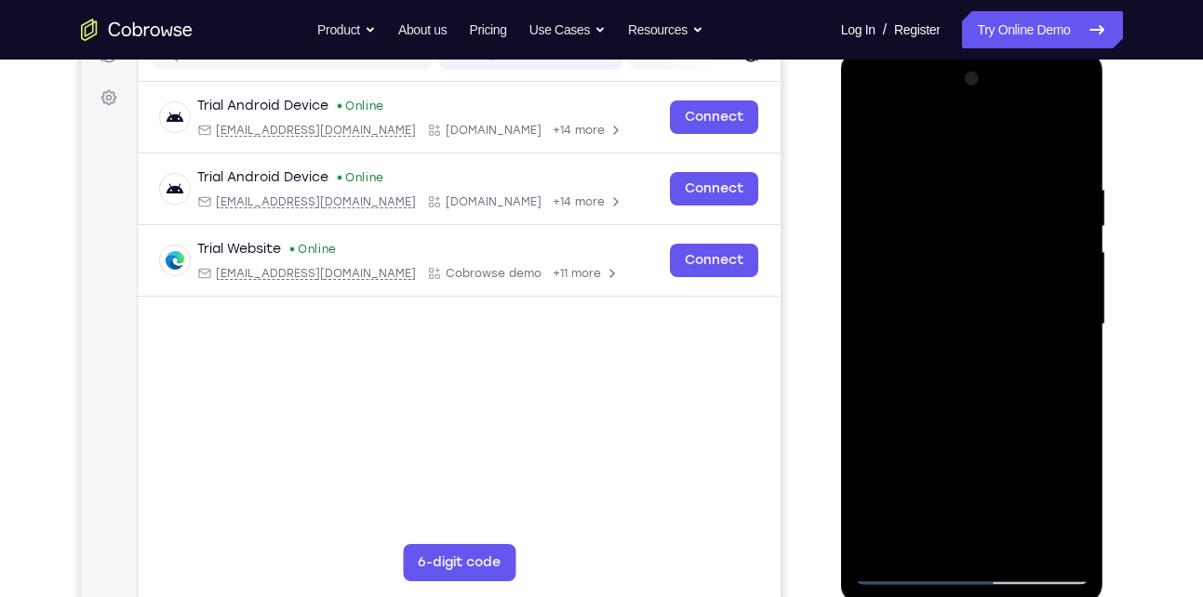
click at [974, 456] on div at bounding box center [972, 324] width 235 height 521
drag, startPoint x: 987, startPoint y: 474, endPoint x: 992, endPoint y: 380, distance: 94.2
click at [992, 380] on div at bounding box center [972, 324] width 235 height 521
drag, startPoint x: 992, startPoint y: 490, endPoint x: 1003, endPoint y: 379, distance: 111.3
click at [1003, 379] on div at bounding box center [972, 324] width 235 height 521
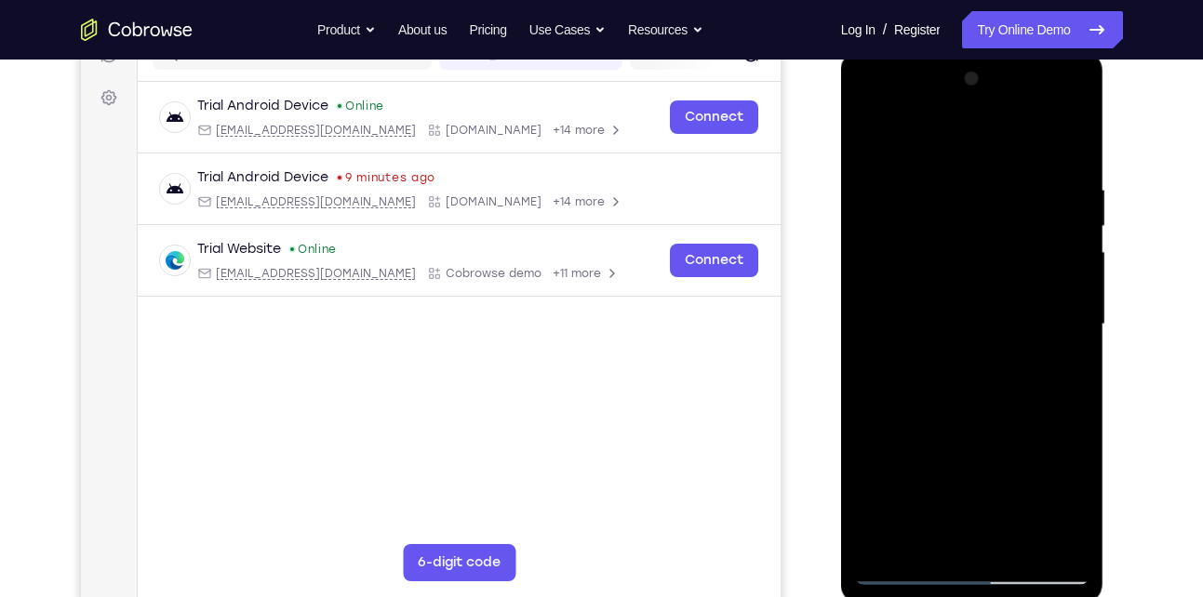
click at [866, 484] on div at bounding box center [972, 324] width 235 height 521
click at [902, 571] on div at bounding box center [972, 324] width 235 height 521
click at [879, 535] on div at bounding box center [972, 324] width 235 height 521
click at [1034, 405] on div at bounding box center [972, 324] width 235 height 521
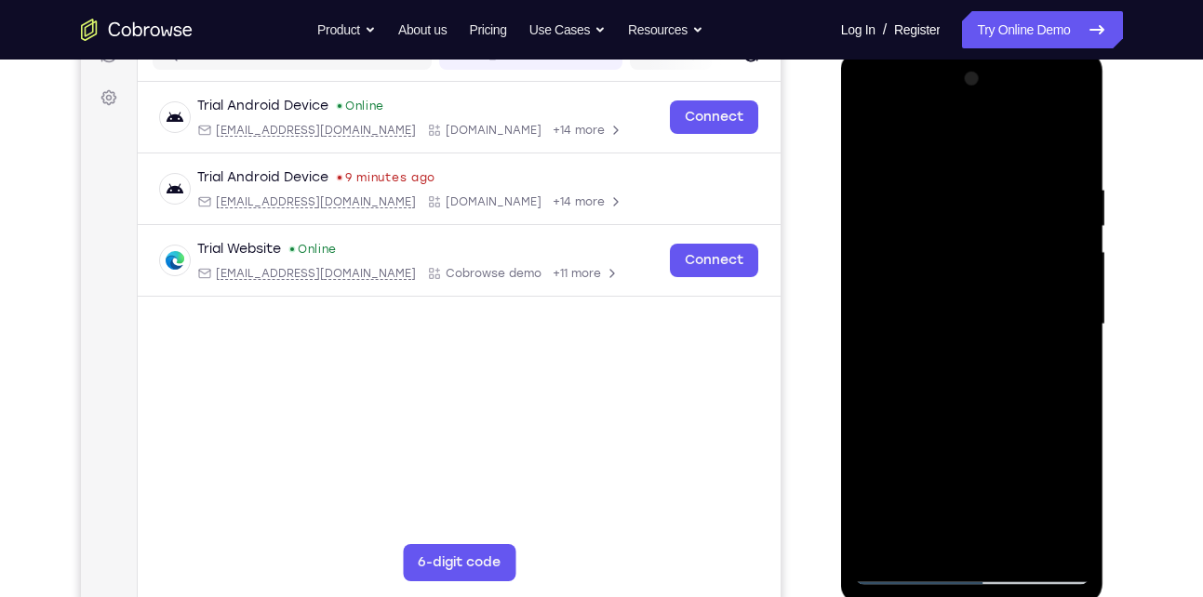
click at [902, 569] on div at bounding box center [972, 324] width 235 height 521
click at [1065, 533] on div at bounding box center [972, 324] width 235 height 521
click at [1067, 147] on div at bounding box center [972, 324] width 235 height 521
click at [996, 188] on div at bounding box center [972, 324] width 235 height 521
click at [1063, 144] on div at bounding box center [972, 324] width 235 height 521
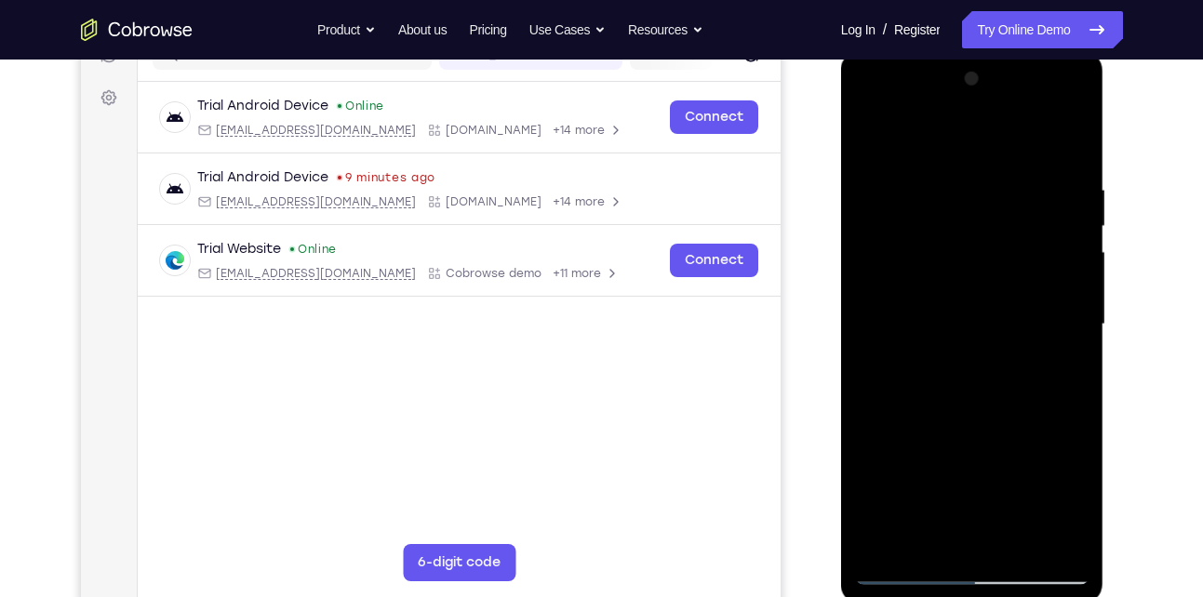
click at [1019, 541] on div at bounding box center [972, 324] width 235 height 521
click at [987, 421] on div at bounding box center [972, 324] width 235 height 521
click at [1016, 364] on div at bounding box center [972, 324] width 235 height 521
click at [913, 389] on div at bounding box center [972, 324] width 235 height 521
click at [1008, 288] on div at bounding box center [972, 324] width 235 height 521
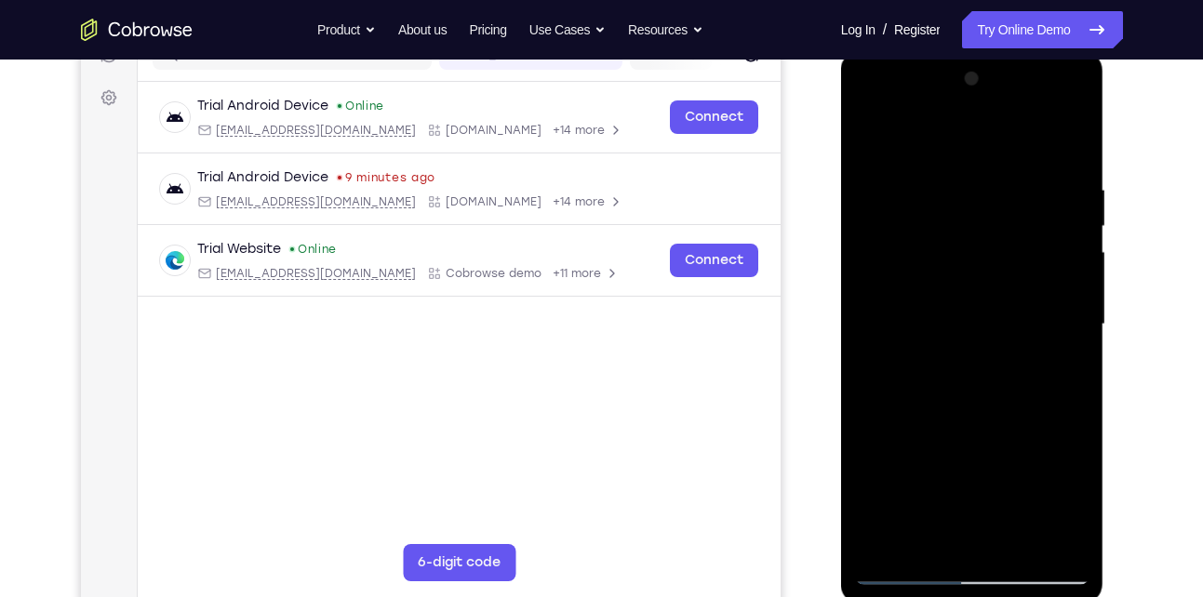
click at [901, 570] on div at bounding box center [972, 324] width 235 height 521
click at [963, 532] on div at bounding box center [972, 324] width 235 height 521
click at [896, 577] on div at bounding box center [972, 324] width 235 height 521
drag, startPoint x: 1015, startPoint y: 496, endPoint x: 1027, endPoint y: 319, distance: 177.2
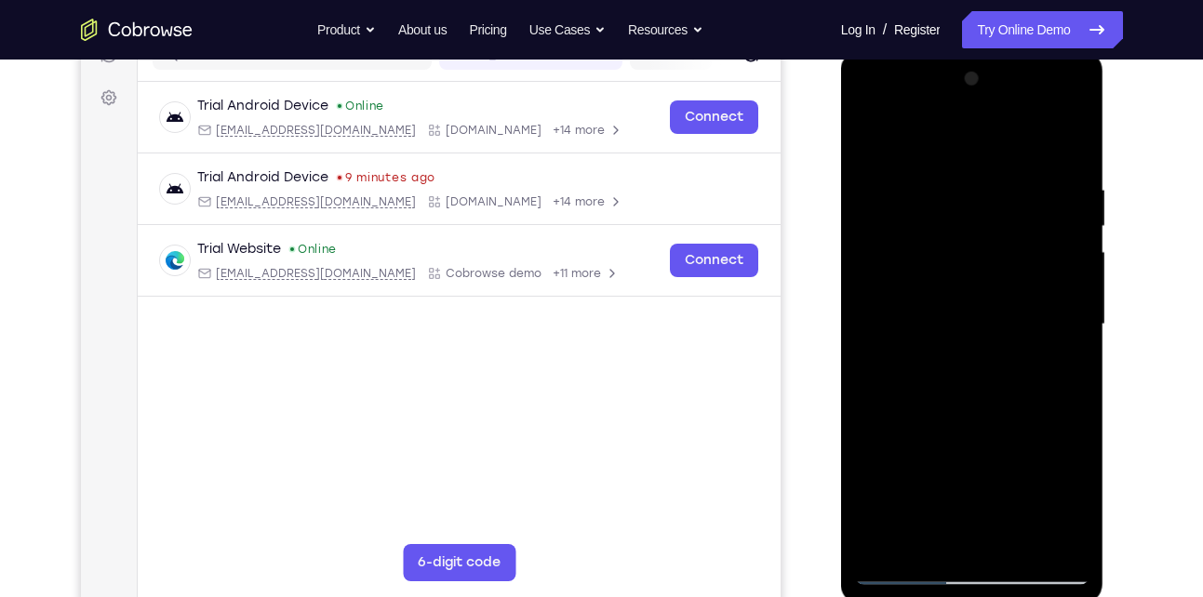
click at [1027, 319] on div at bounding box center [972, 324] width 235 height 521
click at [1024, 423] on div at bounding box center [972, 324] width 235 height 521
drag, startPoint x: 1023, startPoint y: 225, endPoint x: 1071, endPoint y: 424, distance: 205.0
click at [1071, 424] on div at bounding box center [972, 324] width 235 height 521
drag, startPoint x: 1044, startPoint y: 211, endPoint x: 1064, endPoint y: 401, distance: 190.9
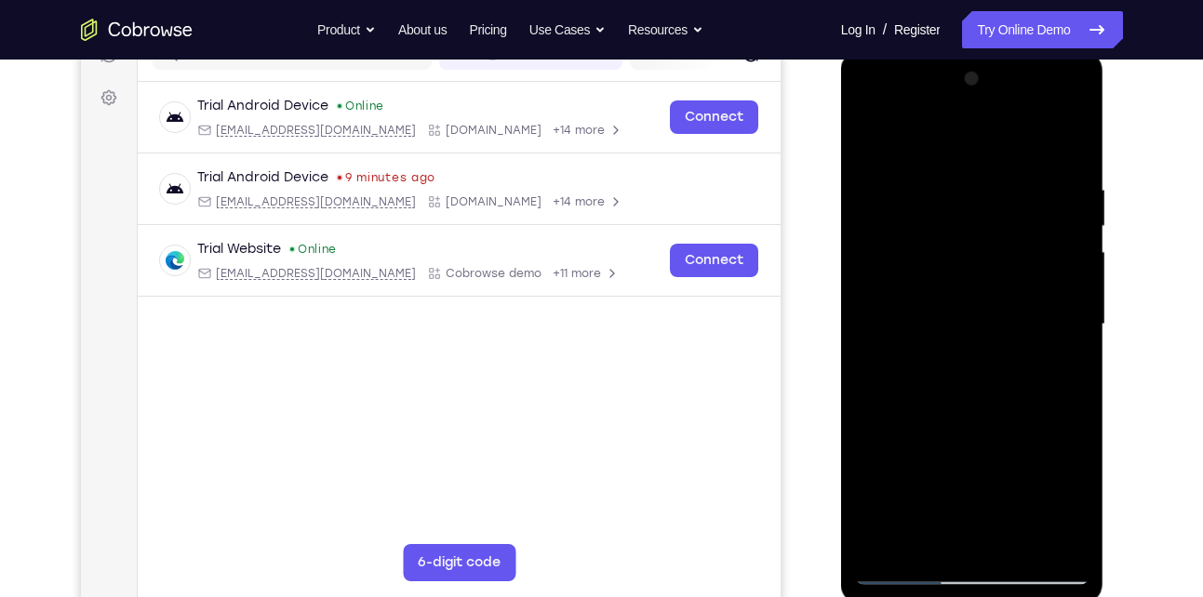
click at [1064, 401] on div at bounding box center [972, 324] width 235 height 521
drag, startPoint x: 923, startPoint y: 228, endPoint x: 981, endPoint y: 487, distance: 265.1
click at [981, 487] on div at bounding box center [972, 324] width 235 height 521
click at [934, 133] on div at bounding box center [972, 324] width 235 height 521
click at [902, 138] on div at bounding box center [972, 324] width 235 height 521
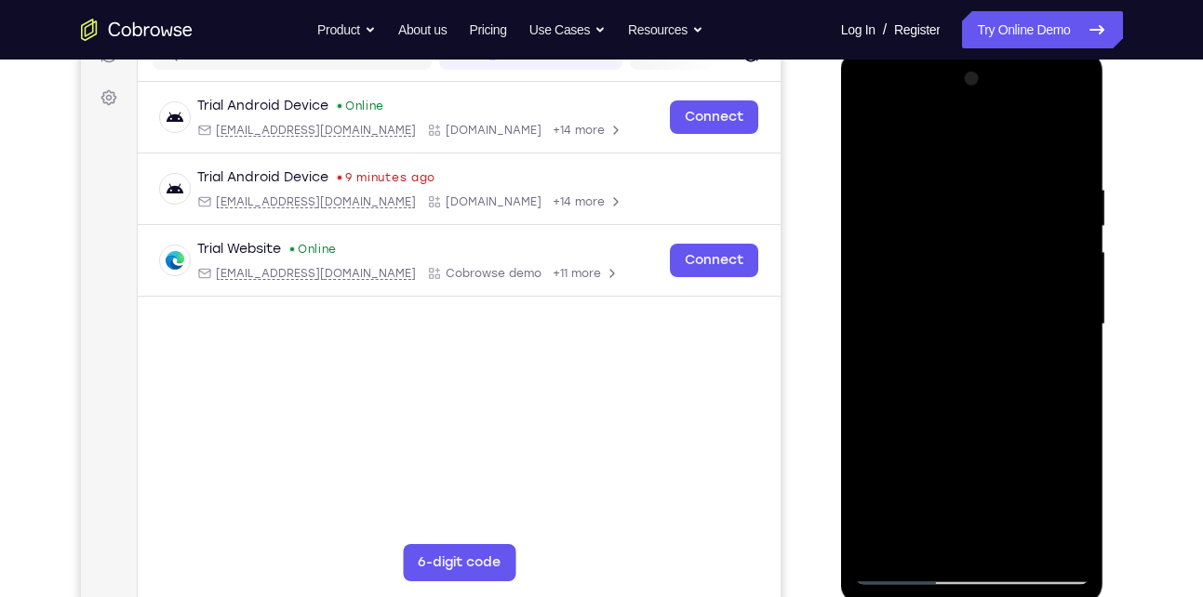
click at [881, 139] on div at bounding box center [972, 324] width 235 height 521
drag, startPoint x: 967, startPoint y: 296, endPoint x: 1011, endPoint y: 541, distance: 248.6
click at [1011, 541] on div at bounding box center [972, 324] width 235 height 521
drag, startPoint x: 998, startPoint y: 308, endPoint x: 995, endPoint y: 141, distance: 167.5
drag, startPoint x: 154, startPoint y: 90, endPoint x: 1134, endPoint y: 106, distance: 980.1
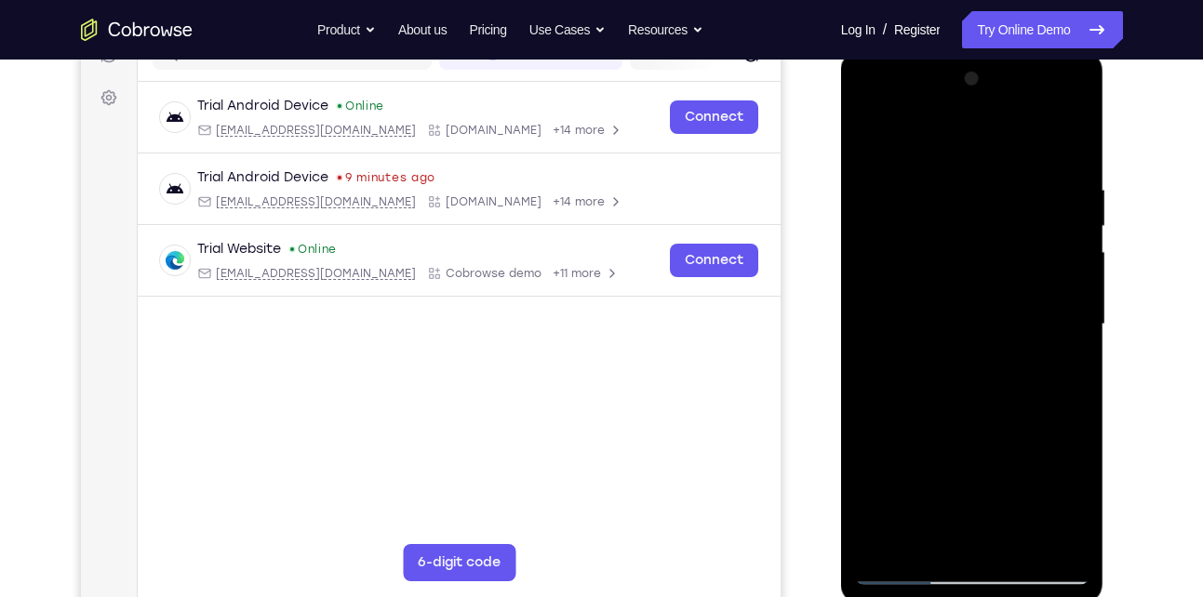
click at [1134, 106] on div "Your Support Agent Your Customer Web iOS Android Next Steps We’d be happy to gi…" at bounding box center [602, 416] width 1191 height 1228
drag, startPoint x: 1000, startPoint y: 455, endPoint x: 992, endPoint y: 614, distance: 159.4
click at [992, 597] on html "Online web based iOS Simulators and Android Emulators. Run iPhone, iPad, Mobile…" at bounding box center [973, 329] width 265 height 558
drag, startPoint x: 1033, startPoint y: 294, endPoint x: 1050, endPoint y: 472, distance: 178.5
click at [1050, 472] on div at bounding box center [972, 324] width 235 height 521
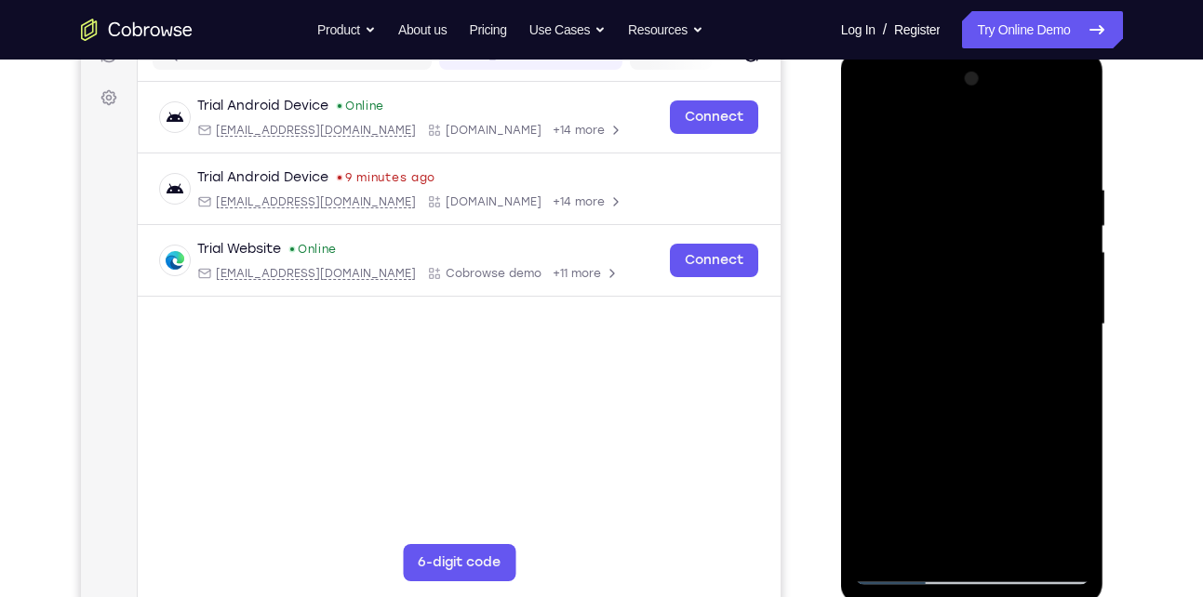
click at [903, 582] on div at bounding box center [972, 324] width 235 height 521
click at [902, 575] on div at bounding box center [972, 324] width 235 height 521
click at [876, 124] on div at bounding box center [972, 324] width 235 height 521
click at [875, 132] on div at bounding box center [972, 324] width 235 height 521
click at [882, 540] on div at bounding box center [972, 324] width 235 height 521
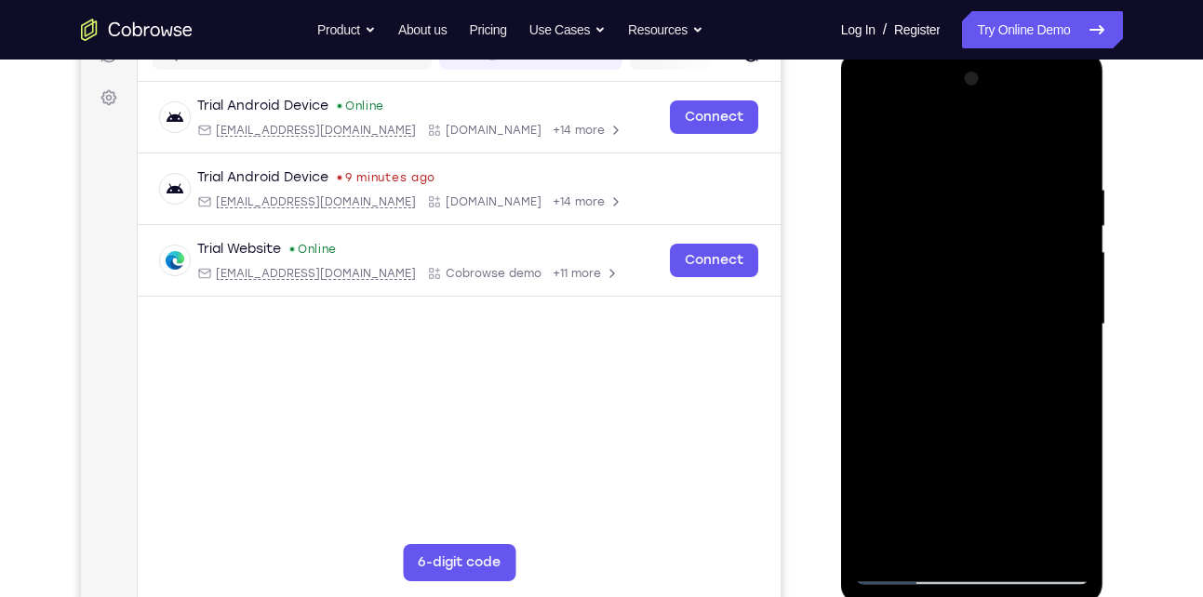
drag, startPoint x: 966, startPoint y: 205, endPoint x: 983, endPoint y: 423, distance: 218.4
click at [983, 423] on div at bounding box center [972, 324] width 235 height 521
drag, startPoint x: 975, startPoint y: 270, endPoint x: 974, endPoint y: 143, distance: 126.6
click at [974, 143] on div at bounding box center [972, 324] width 235 height 521
click at [871, 443] on div at bounding box center [972, 324] width 235 height 521
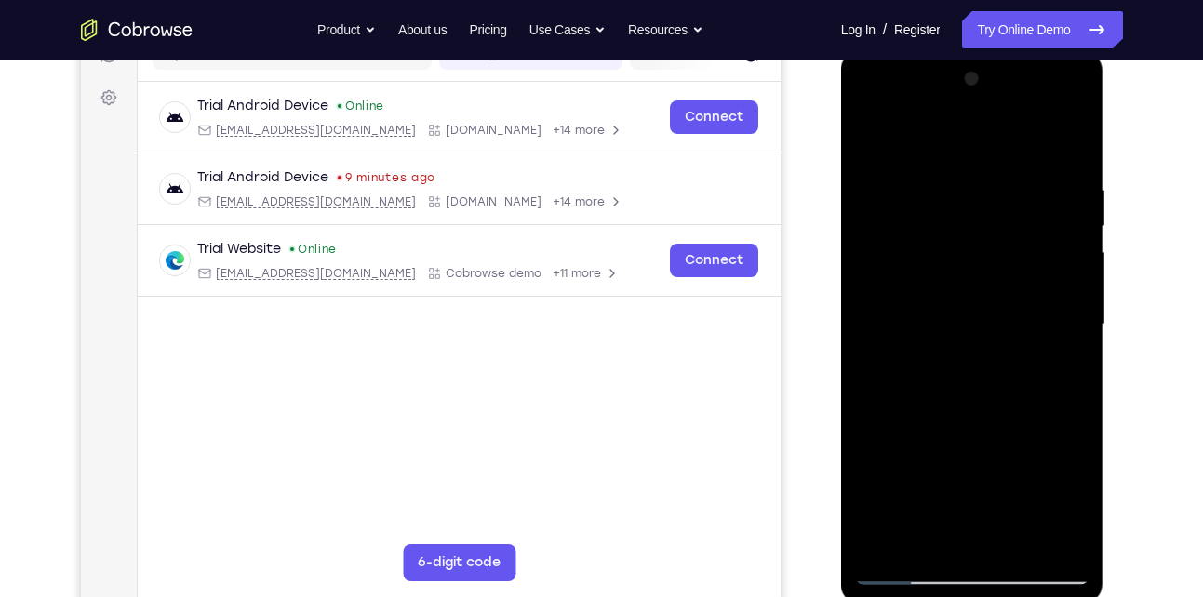
drag, startPoint x: 1000, startPoint y: 481, endPoint x: 935, endPoint y: 175, distance: 312.9
click at [935, 175] on div at bounding box center [972, 324] width 235 height 521
drag, startPoint x: 991, startPoint y: 343, endPoint x: 985, endPoint y: 145, distance: 198.3
click at [985, 145] on div at bounding box center [972, 324] width 235 height 521
drag, startPoint x: 996, startPoint y: 369, endPoint x: 988, endPoint y: 203, distance: 166.8
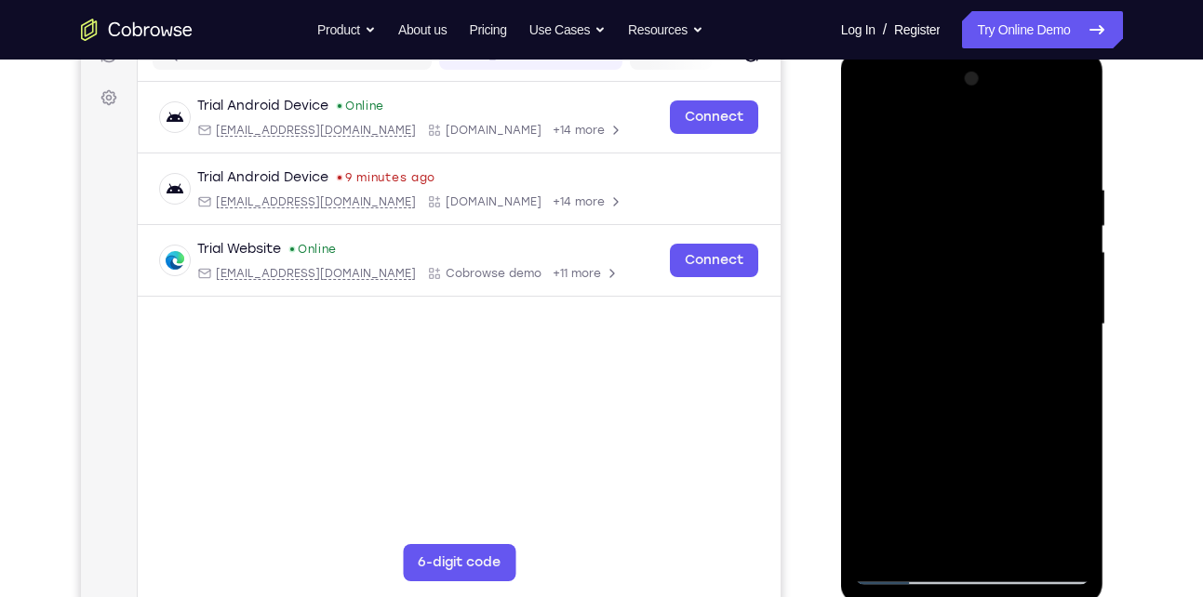
click at [988, 203] on div at bounding box center [972, 324] width 235 height 521
drag, startPoint x: 962, startPoint y: 452, endPoint x: 981, endPoint y: 262, distance: 191.7
click at [981, 262] on div at bounding box center [972, 324] width 235 height 521
drag, startPoint x: 983, startPoint y: 427, endPoint x: 1014, endPoint y: 250, distance: 179.5
click at [1014, 250] on div at bounding box center [972, 324] width 235 height 521
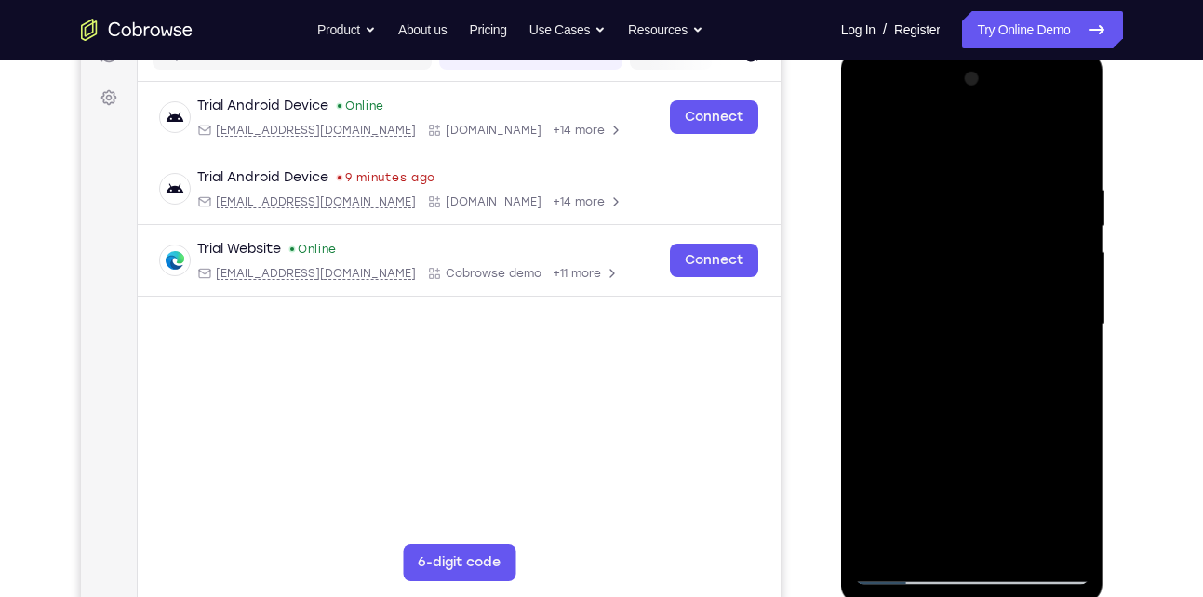
drag, startPoint x: 1015, startPoint y: 384, endPoint x: 1032, endPoint y: 189, distance: 196.2
click at [1032, 189] on div at bounding box center [972, 324] width 235 height 521
drag, startPoint x: 1030, startPoint y: 396, endPoint x: 1027, endPoint y: 324, distance: 71.7
click at [1027, 324] on div at bounding box center [972, 324] width 235 height 521
drag, startPoint x: 1005, startPoint y: 428, endPoint x: 1021, endPoint y: 245, distance: 184.0
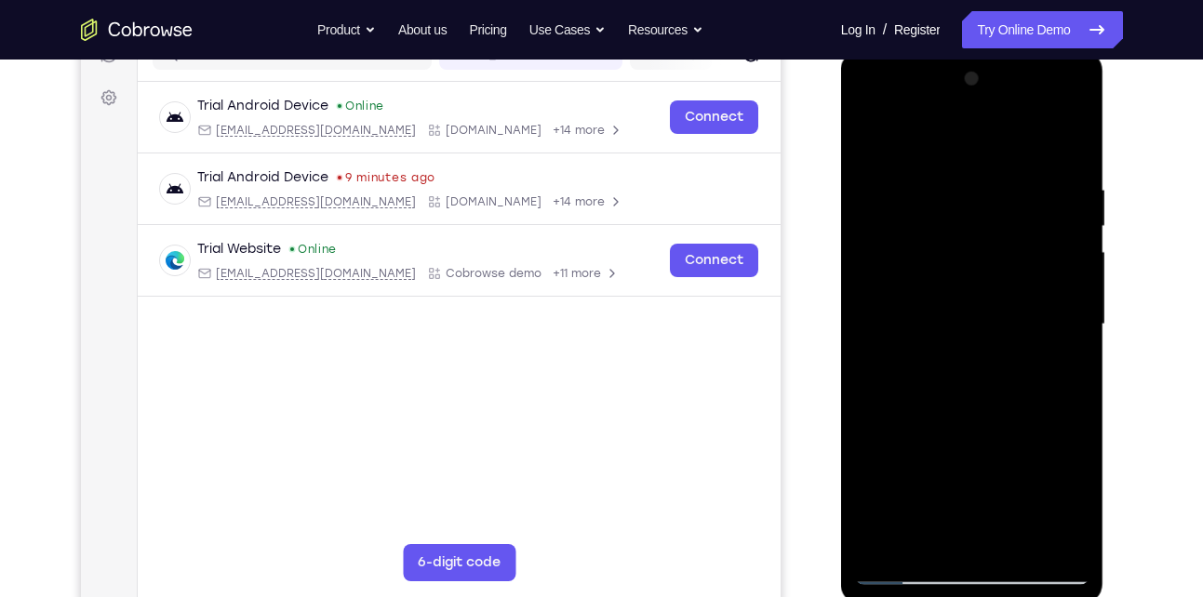
click at [1021, 245] on div at bounding box center [972, 324] width 235 height 521
drag, startPoint x: 990, startPoint y: 393, endPoint x: 1001, endPoint y: 264, distance: 128.9
click at [1001, 264] on div at bounding box center [972, 324] width 235 height 521
click at [866, 405] on div at bounding box center [972, 324] width 235 height 521
click at [1012, 535] on div at bounding box center [972, 324] width 235 height 521
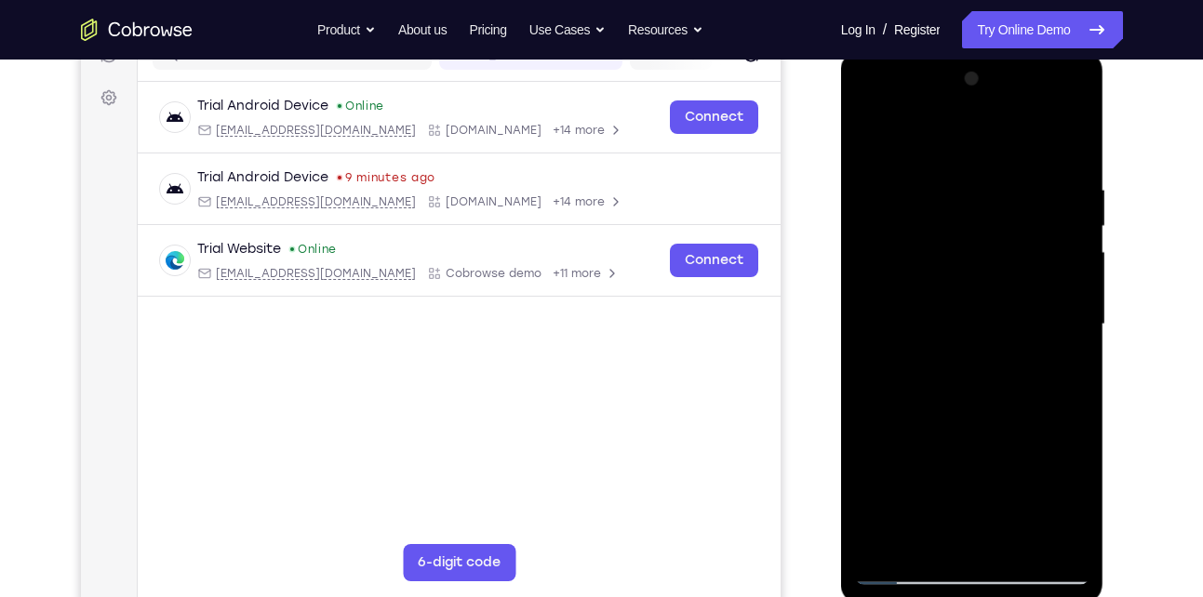
click at [973, 275] on div at bounding box center [972, 324] width 235 height 521
click at [933, 528] on div at bounding box center [972, 324] width 235 height 521
click at [1074, 503] on div at bounding box center [972, 324] width 235 height 521
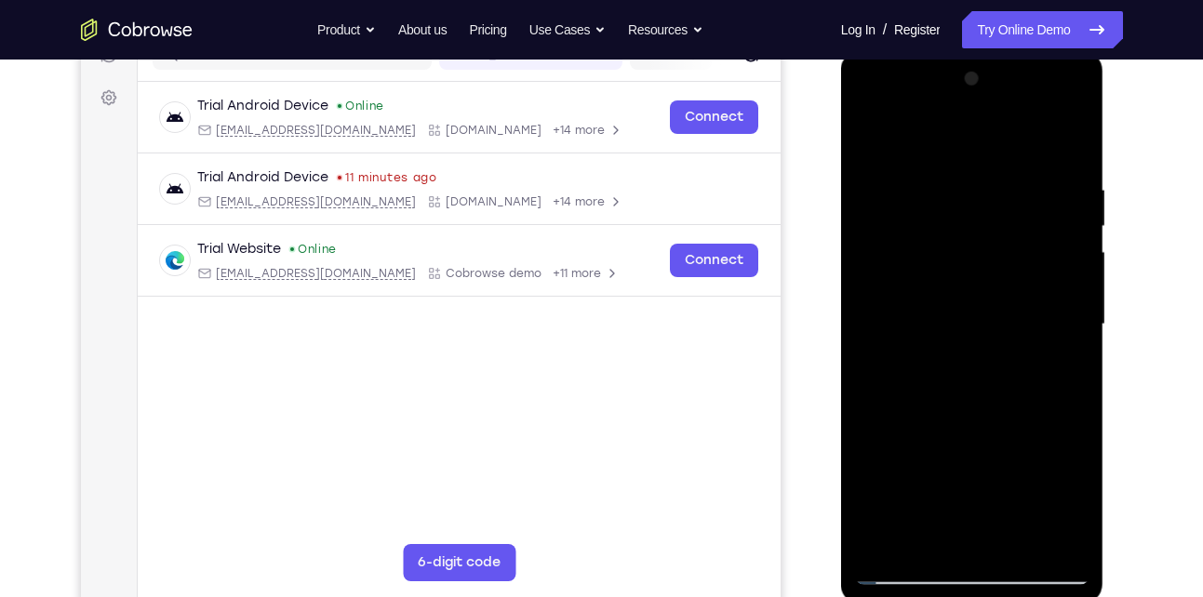
click at [1074, 503] on div at bounding box center [972, 324] width 235 height 521
click at [1074, 370] on div at bounding box center [972, 324] width 235 height 521
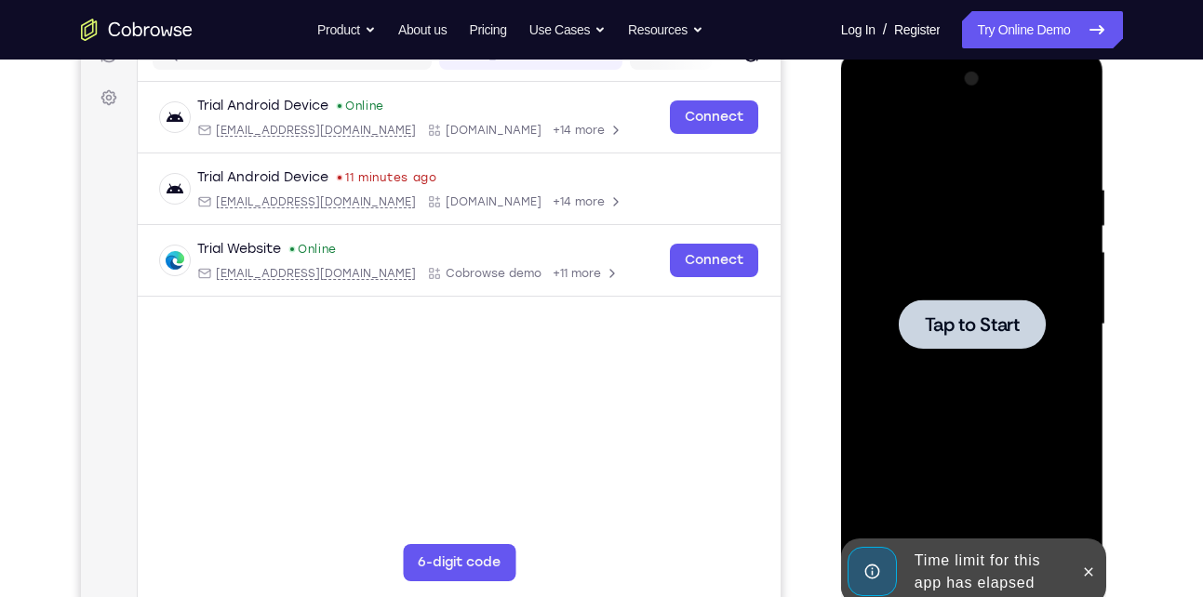
click at [1004, 315] on span "Tap to Start" at bounding box center [972, 324] width 95 height 19
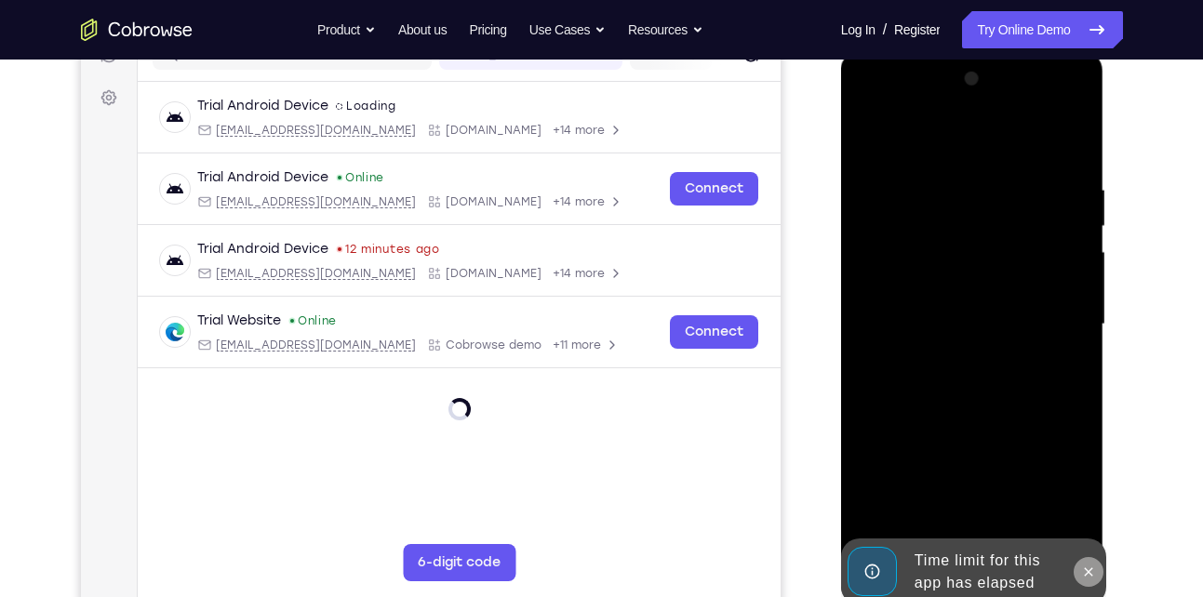
click at [1096, 571] on button at bounding box center [1089, 572] width 30 height 30
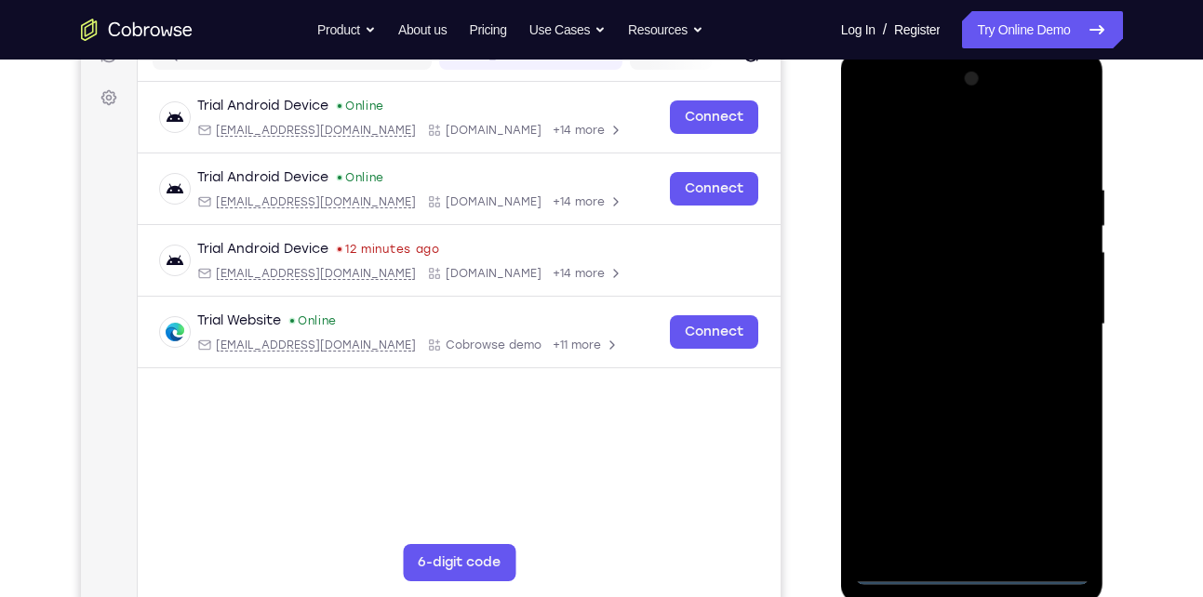
click at [979, 574] on div at bounding box center [972, 324] width 235 height 521
click at [726, 453] on div "Trial Android Device Online android@example.com Cobrowse.io +14 more android@ex…" at bounding box center [458, 270] width 643 height 376
click at [1064, 481] on div at bounding box center [972, 324] width 235 height 521
click at [927, 146] on div at bounding box center [972, 324] width 235 height 521
click at [1053, 330] on div at bounding box center [972, 324] width 235 height 521
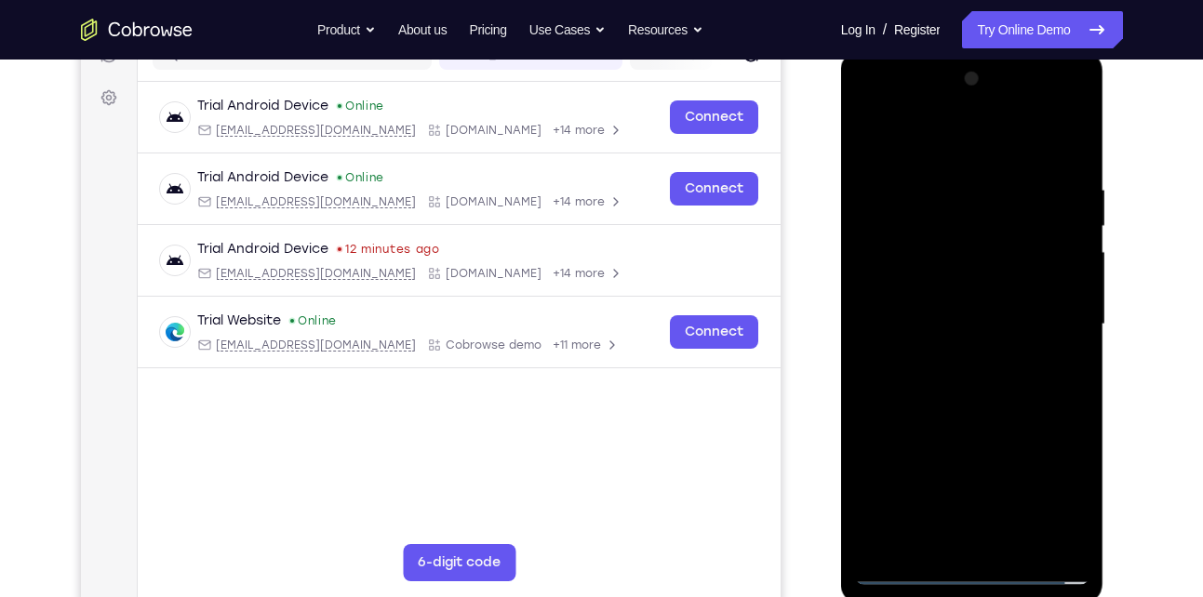
click at [946, 357] on div at bounding box center [972, 324] width 235 height 521
click at [942, 315] on div at bounding box center [972, 324] width 235 height 521
click at [943, 292] on div at bounding box center [972, 324] width 235 height 521
click at [944, 318] on div at bounding box center [972, 324] width 235 height 521
click at [1002, 543] on div at bounding box center [972, 324] width 235 height 521
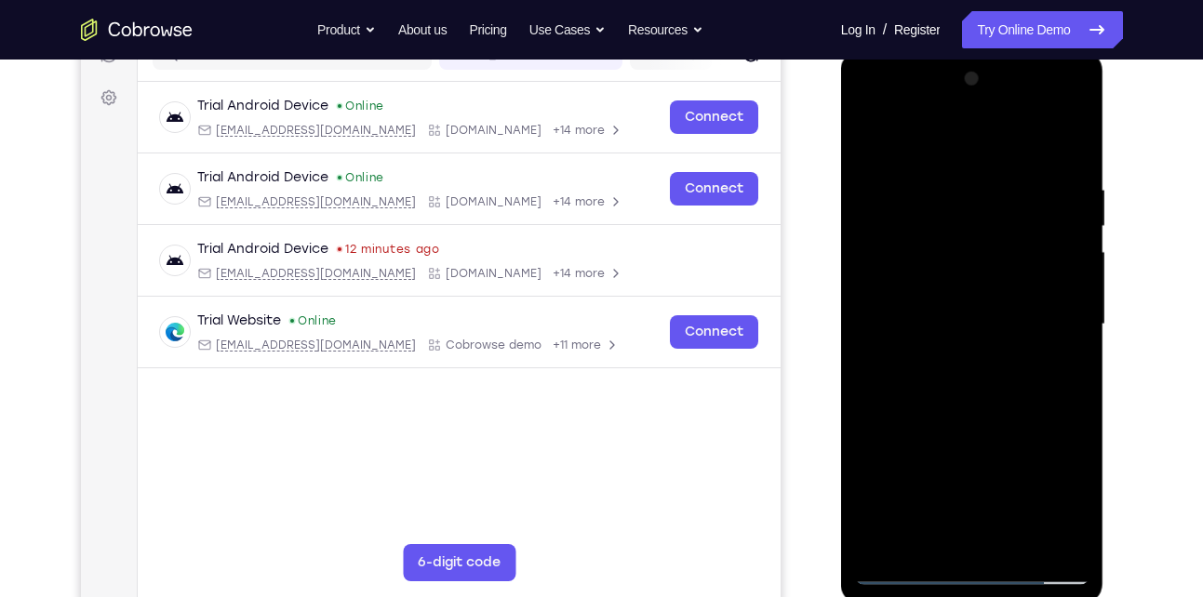
click at [986, 396] on div at bounding box center [972, 324] width 235 height 521
click at [1022, 544] on div at bounding box center [972, 324] width 235 height 521
click at [976, 428] on div at bounding box center [972, 324] width 235 height 521
drag, startPoint x: 971, startPoint y: 306, endPoint x: 973, endPoint y: 275, distance: 30.8
click at [973, 275] on div at bounding box center [972, 324] width 235 height 521
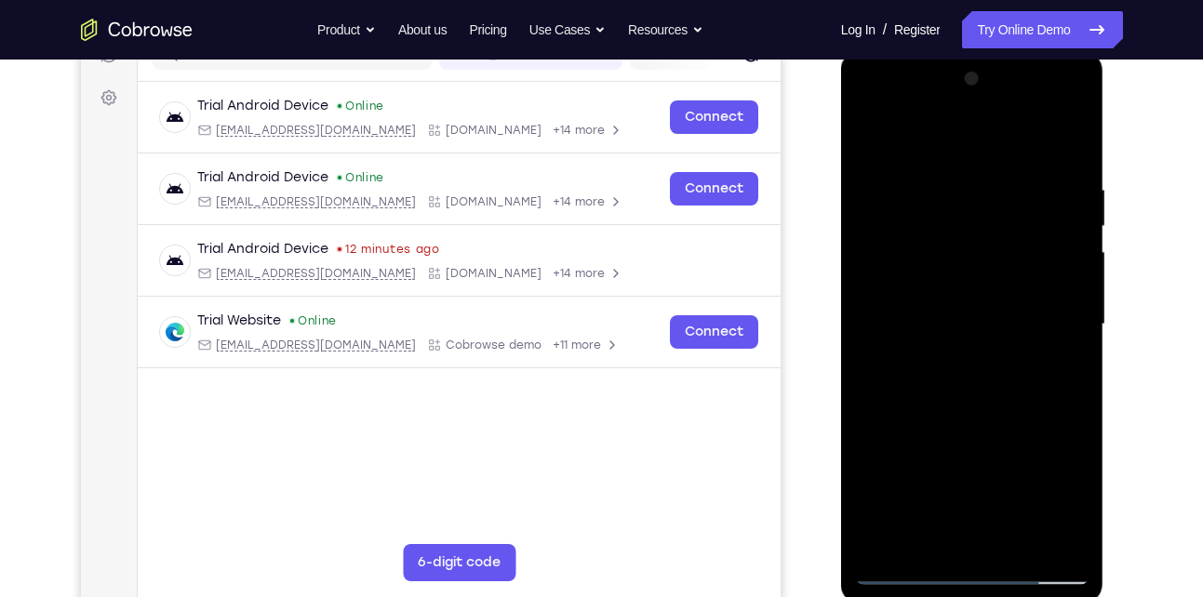
drag, startPoint x: 973, startPoint y: 278, endPoint x: 976, endPoint y: 372, distance: 94.1
click at [976, 372] on div at bounding box center [972, 324] width 235 height 521
click at [983, 271] on div at bounding box center [972, 324] width 235 height 521
click at [1077, 500] on div at bounding box center [972, 324] width 235 height 521
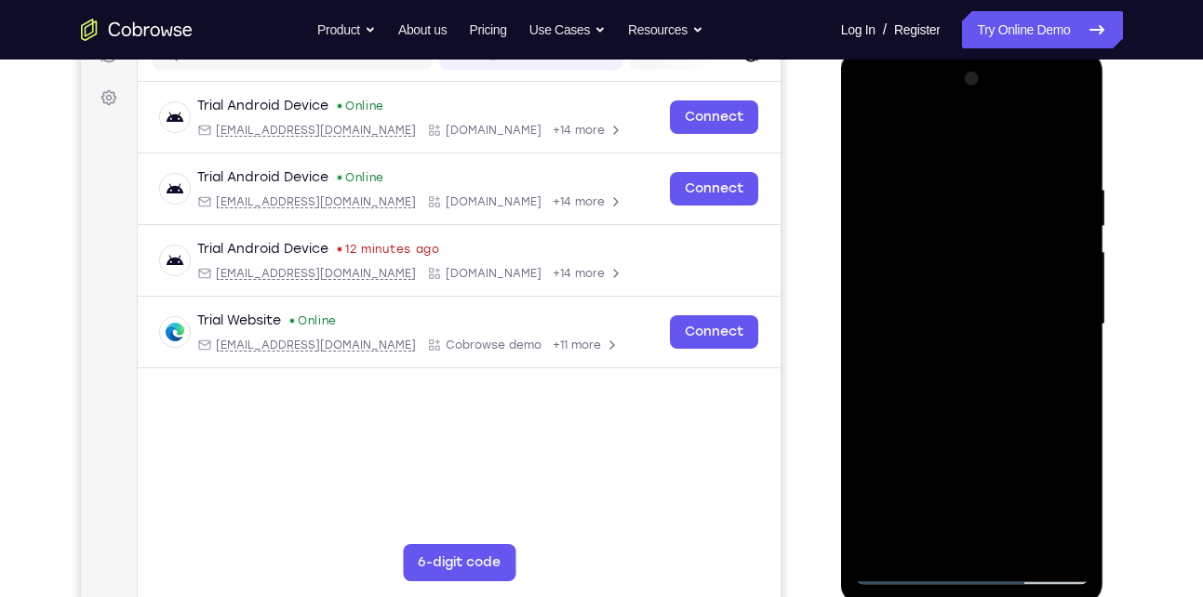
click at [1077, 500] on div at bounding box center [972, 324] width 235 height 521
click at [1074, 500] on div at bounding box center [972, 324] width 235 height 521
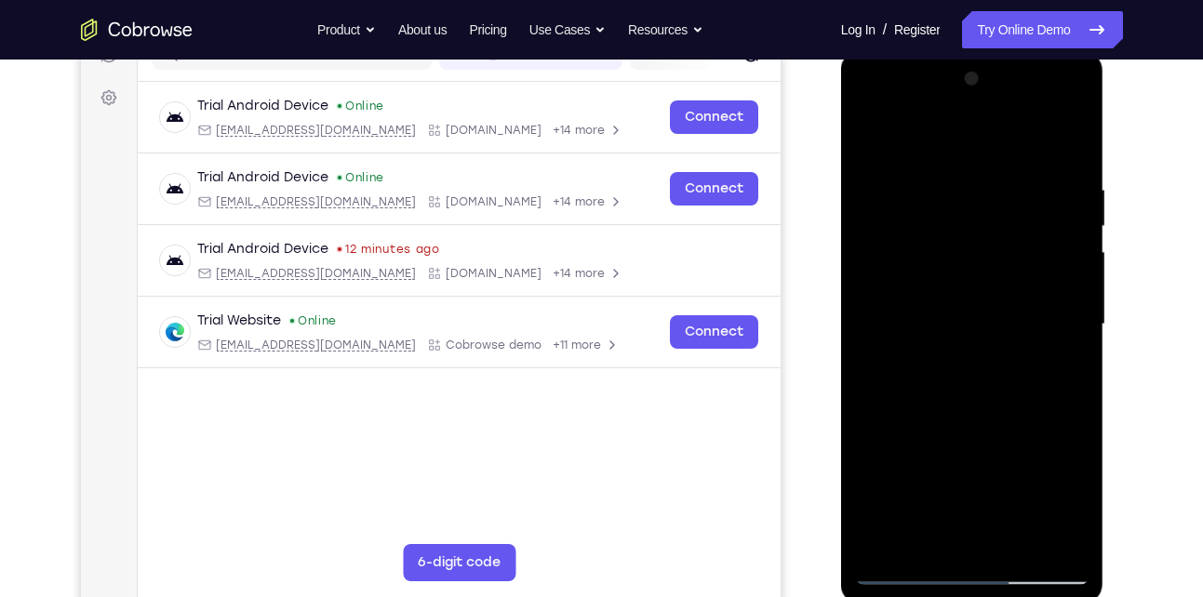
click at [980, 400] on div at bounding box center [972, 324] width 235 height 521
click at [1059, 369] on div at bounding box center [972, 324] width 235 height 521
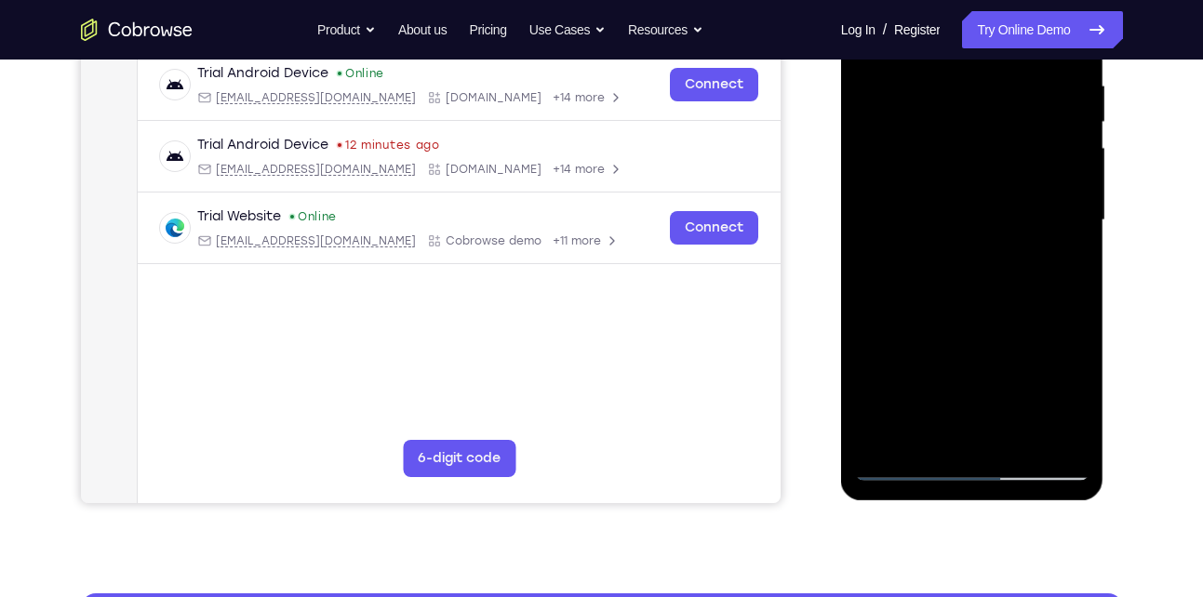
scroll to position [363, 0]
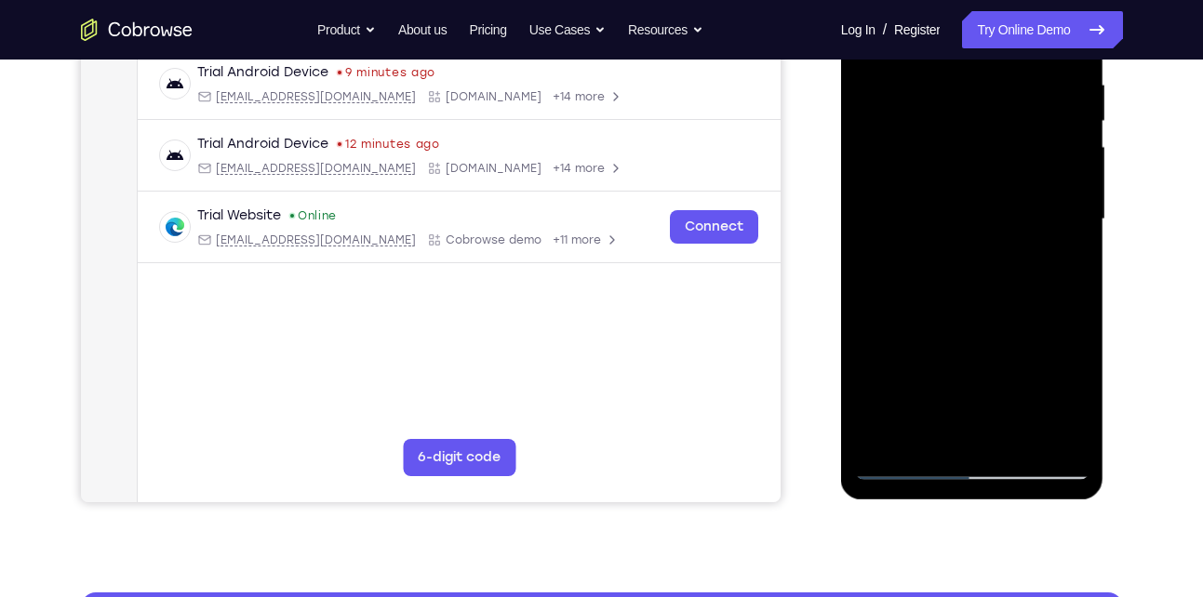
click at [1055, 267] on div at bounding box center [972, 219] width 235 height 521
click at [1067, 395] on div at bounding box center [972, 219] width 235 height 521
click at [1055, 258] on div at bounding box center [972, 219] width 235 height 521
click at [1062, 262] on div at bounding box center [972, 219] width 235 height 521
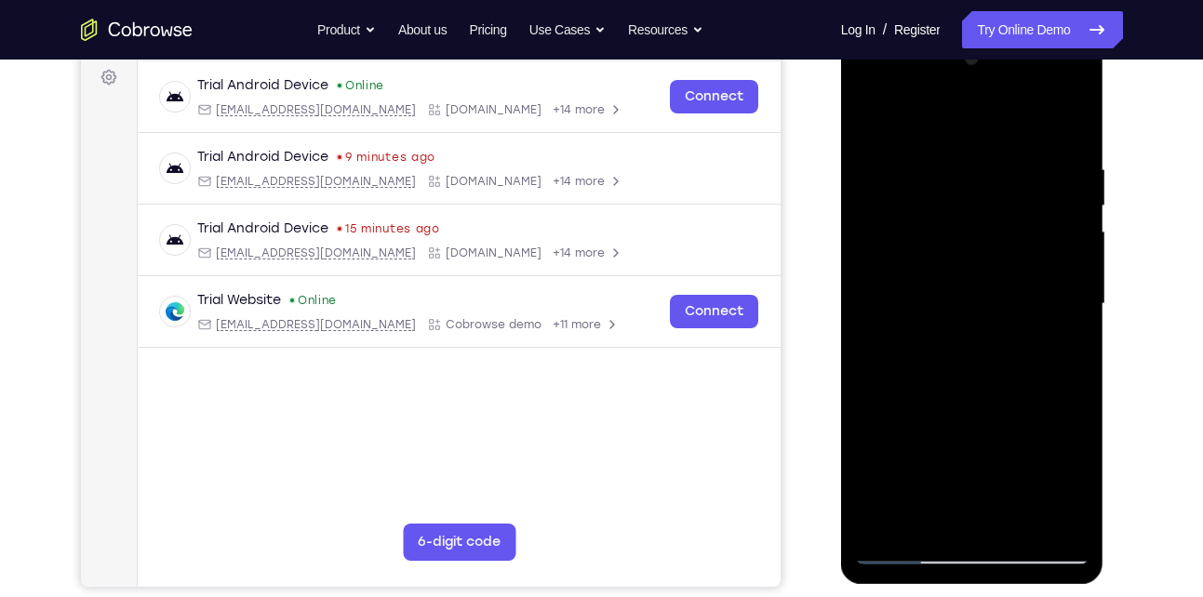
scroll to position [281, 0]
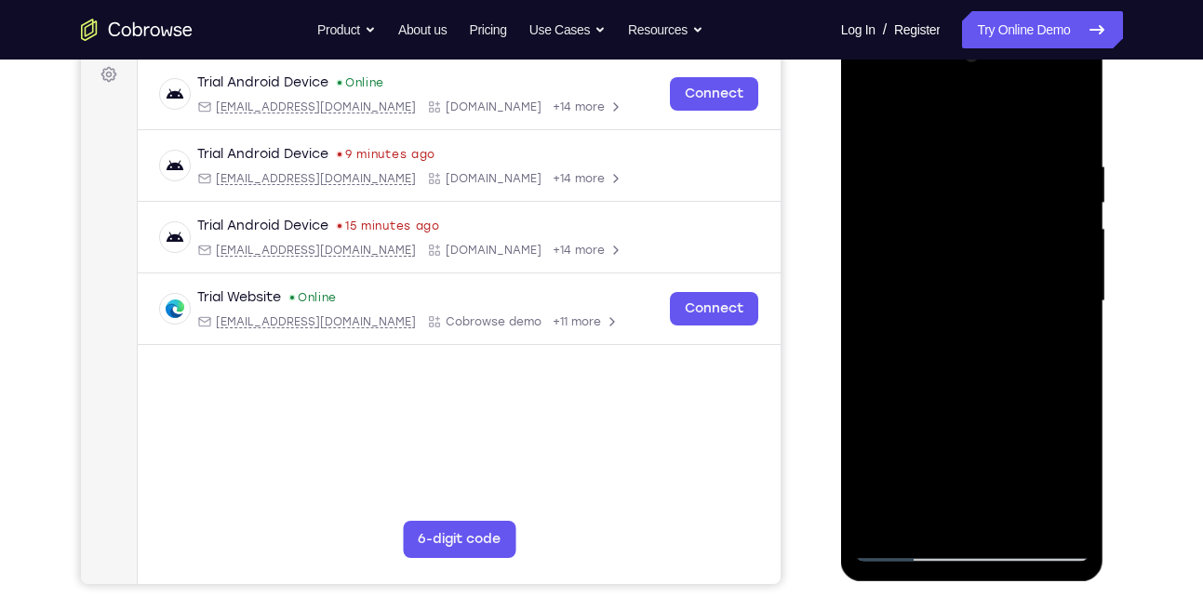
click at [910, 543] on div at bounding box center [972, 301] width 235 height 521
click at [901, 544] on div at bounding box center [972, 301] width 235 height 521
click at [1010, 520] on div at bounding box center [972, 301] width 235 height 521
click at [1000, 194] on div at bounding box center [972, 301] width 235 height 521
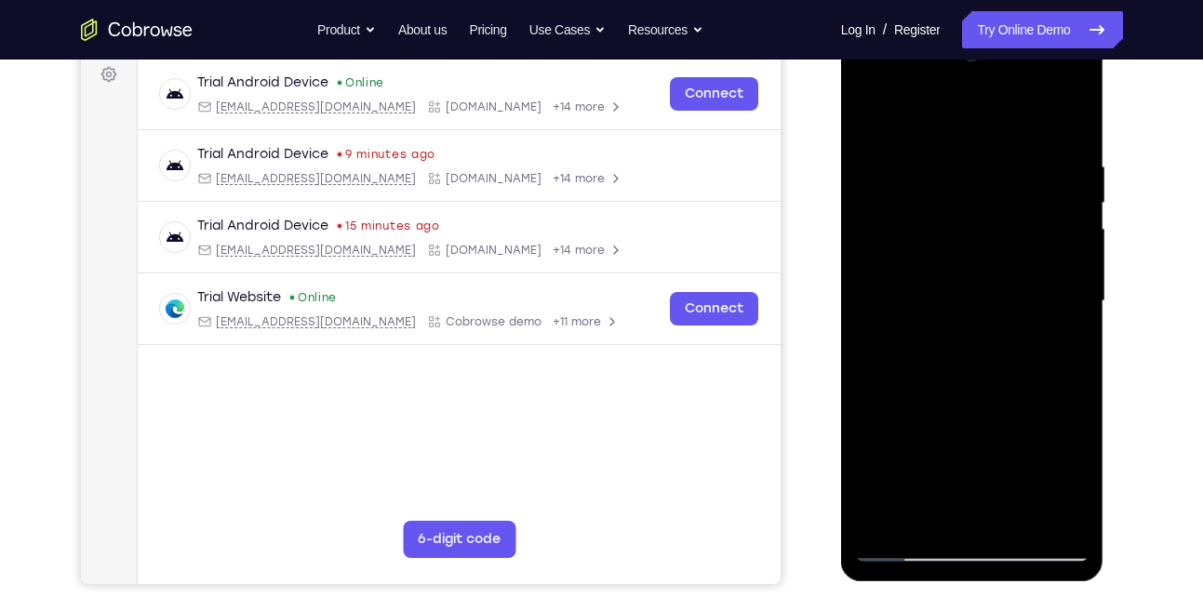
click at [987, 310] on div at bounding box center [972, 301] width 235 height 521
click at [905, 547] on div at bounding box center [972, 301] width 235 height 521
click at [887, 523] on div at bounding box center [972, 301] width 235 height 521
click at [936, 520] on div at bounding box center [972, 301] width 235 height 521
click at [924, 115] on div at bounding box center [972, 301] width 235 height 521
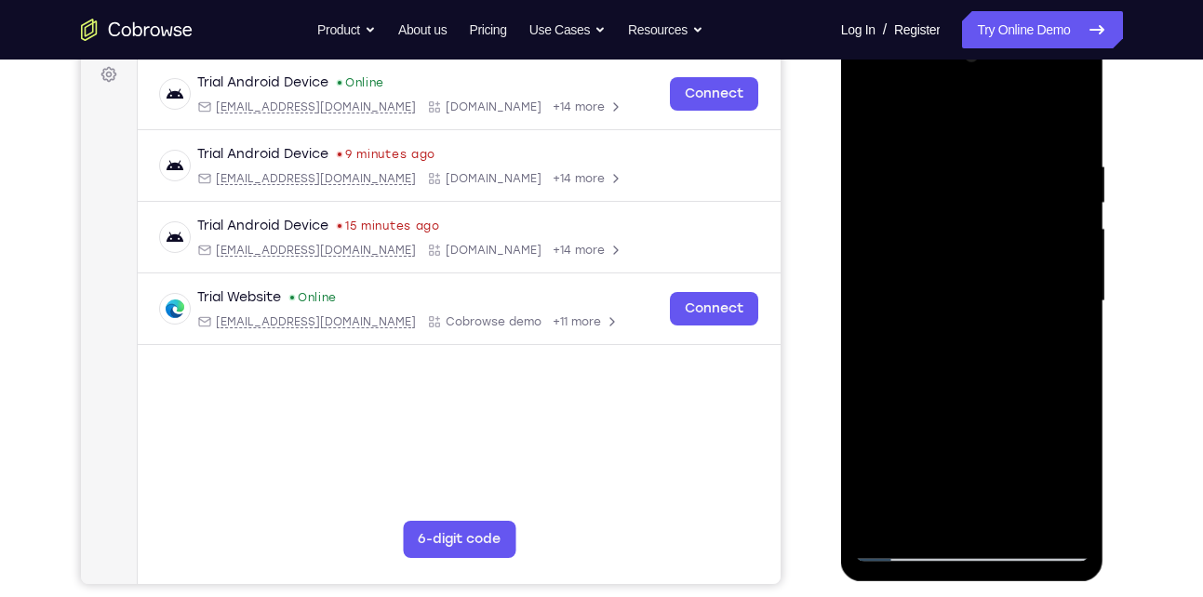
click at [906, 543] on div at bounding box center [972, 301] width 235 height 521
click at [884, 522] on div at bounding box center [972, 301] width 235 height 521
drag, startPoint x: 1061, startPoint y: 405, endPoint x: 914, endPoint y: 408, distance: 147.1
click at [914, 408] on div at bounding box center [972, 301] width 235 height 521
click at [1015, 521] on div at bounding box center [972, 301] width 235 height 521
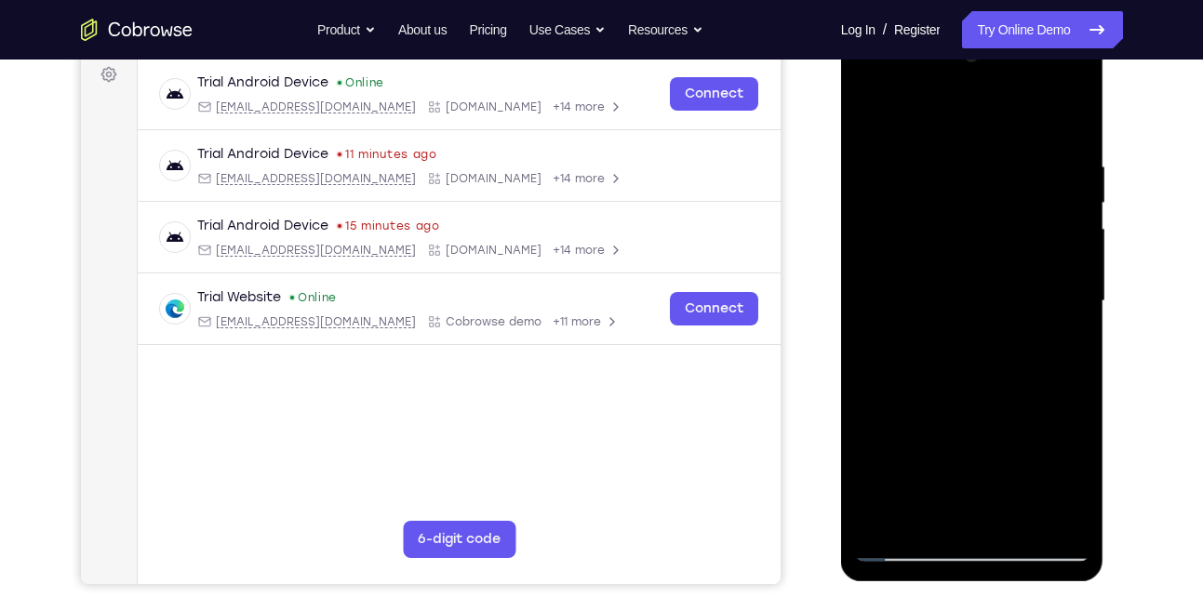
click at [901, 557] on div at bounding box center [972, 301] width 235 height 521
drag, startPoint x: 975, startPoint y: 455, endPoint x: 1002, endPoint y: 208, distance: 249.0
drag, startPoint x: 1002, startPoint y: 208, endPoint x: 1057, endPoint y: 136, distance: 90.3
click at [1057, 136] on div at bounding box center [972, 301] width 235 height 521
drag, startPoint x: 1008, startPoint y: 413, endPoint x: 1010, endPoint y: 225, distance: 188.0
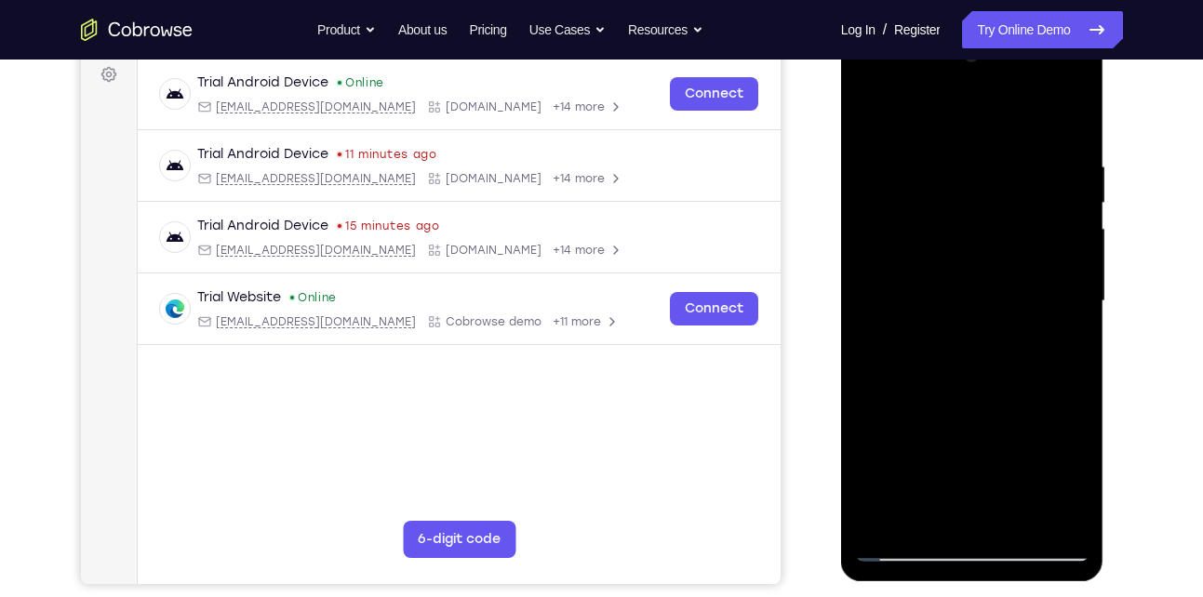
click at [1010, 225] on div at bounding box center [972, 301] width 235 height 521
drag, startPoint x: 1013, startPoint y: 362, endPoint x: 1021, endPoint y: 133, distance: 229.1
click at [1021, 133] on div at bounding box center [972, 301] width 235 height 521
click at [969, 386] on div at bounding box center [972, 301] width 235 height 521
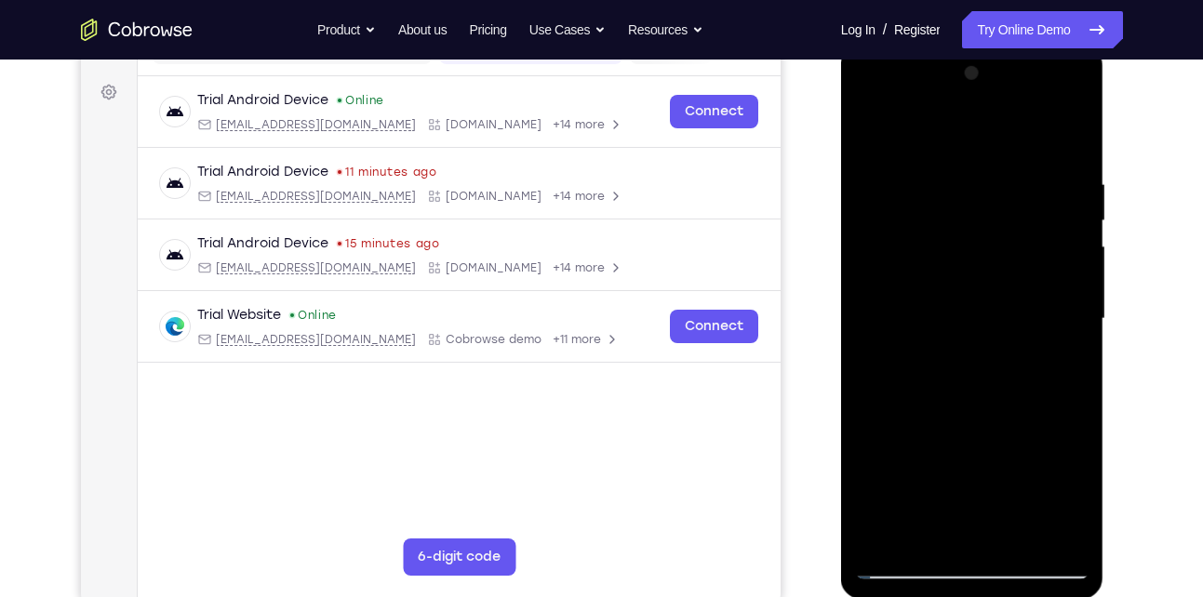
scroll to position [256, 0]
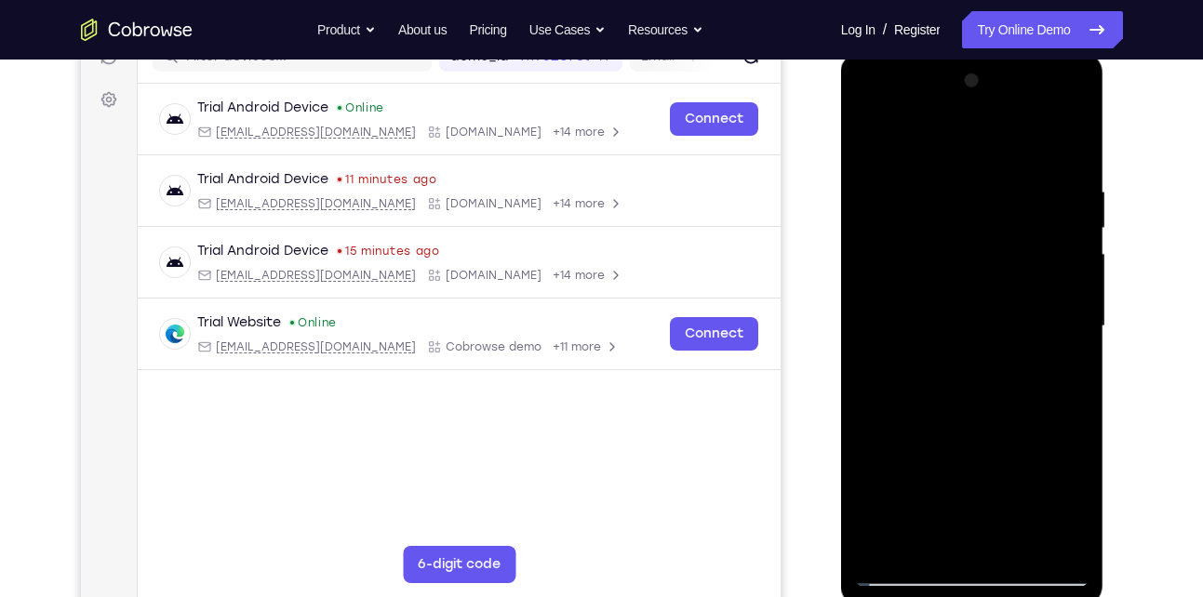
drag, startPoint x: 1014, startPoint y: 411, endPoint x: 993, endPoint y: 293, distance: 120.1
click at [993, 293] on div at bounding box center [972, 326] width 235 height 521
drag, startPoint x: 1014, startPoint y: 409, endPoint x: 1042, endPoint y: 353, distance: 62.4
click at [1042, 353] on div at bounding box center [972, 326] width 235 height 521
drag, startPoint x: 1026, startPoint y: 389, endPoint x: 1014, endPoint y: 196, distance: 193.0
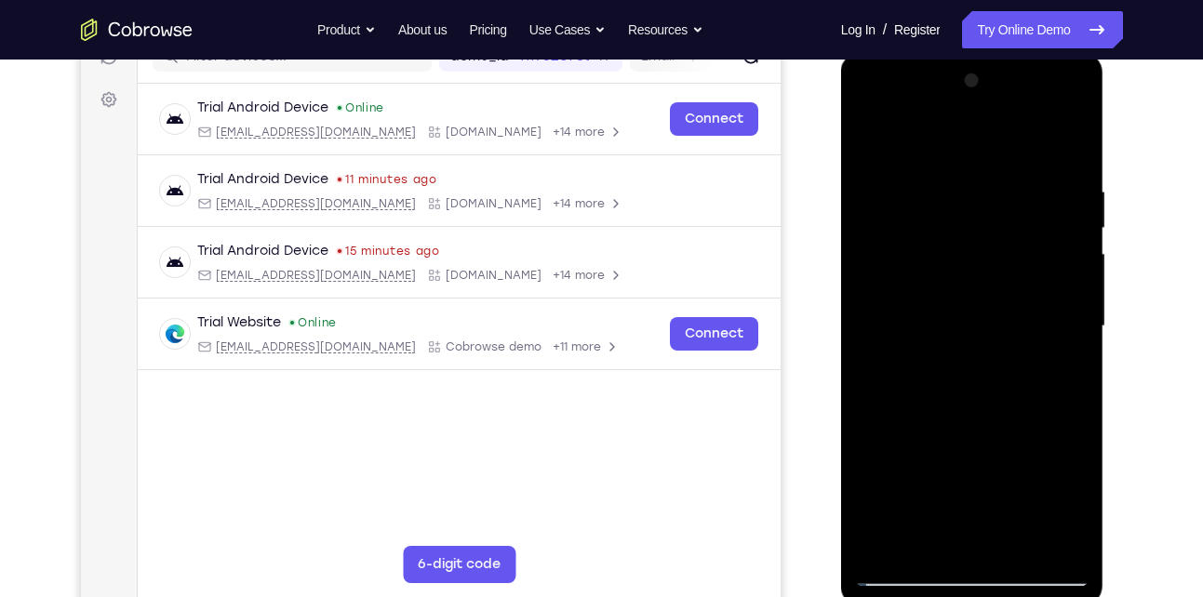
click at [1014, 196] on div at bounding box center [972, 326] width 235 height 521
drag, startPoint x: 1003, startPoint y: 292, endPoint x: 1006, endPoint y: 187, distance: 105.2
click at [1006, 187] on div at bounding box center [972, 326] width 235 height 521
drag, startPoint x: 980, startPoint y: 329, endPoint x: 952, endPoint y: 44, distance: 287.1
click at [952, 52] on html "Online web based iOS Simulators and Android Emulators. Run iPhone, iPad, Mobile…" at bounding box center [973, 331] width 265 height 558
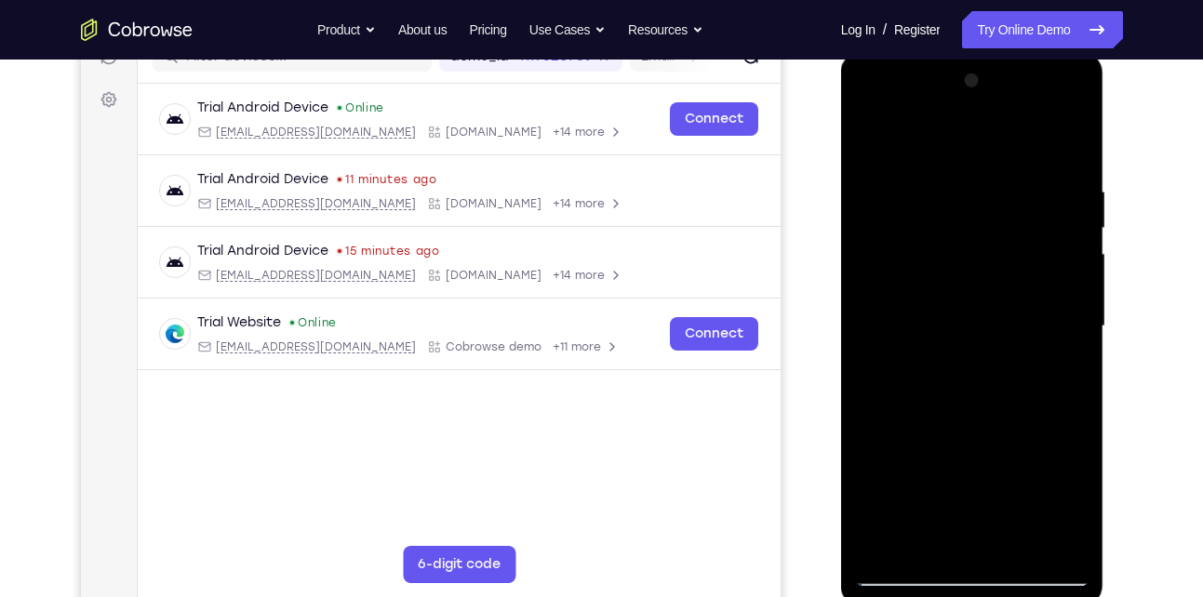
drag, startPoint x: 963, startPoint y: 269, endPoint x: 949, endPoint y: 159, distance: 110.7
click at [949, 159] on div at bounding box center [972, 326] width 235 height 521
drag, startPoint x: 955, startPoint y: 248, endPoint x: 942, endPoint y: 130, distance: 118.9
click at [942, 130] on div at bounding box center [972, 326] width 235 height 521
drag, startPoint x: 1001, startPoint y: 400, endPoint x: 990, endPoint y: 216, distance: 184.6
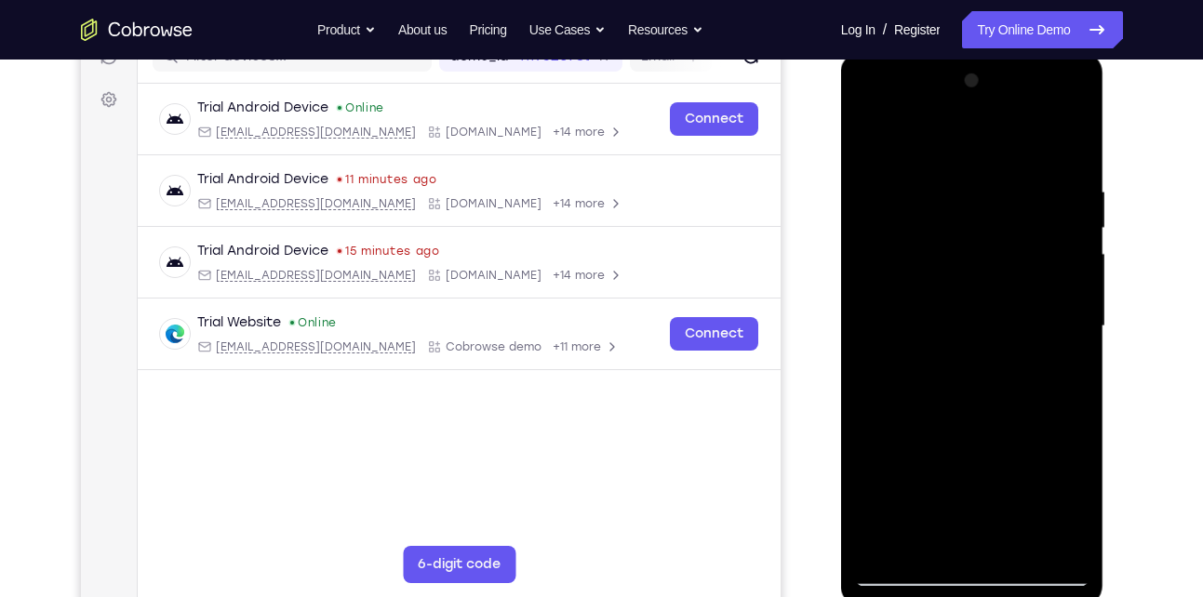
click at [990, 216] on div at bounding box center [972, 326] width 235 height 521
click at [1020, 52] on div at bounding box center [972, 52] width 263 height 0
